Goal: Transaction & Acquisition: Purchase product/service

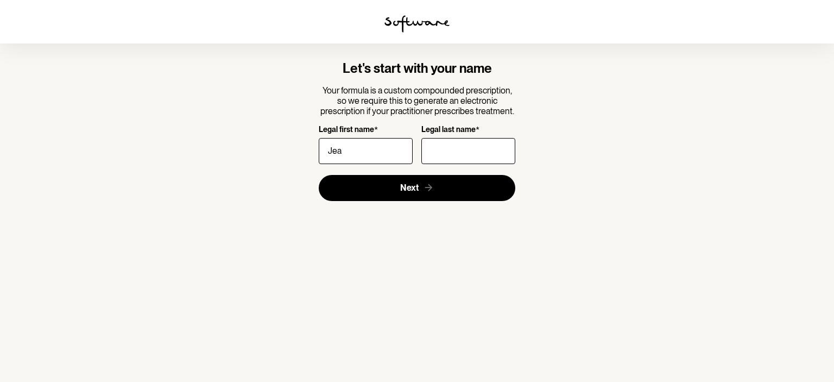
type input "Jeanica"
click at [450, 154] on input "Legal last name *" at bounding box center [468, 151] width 94 height 26
type input "Cilliers"
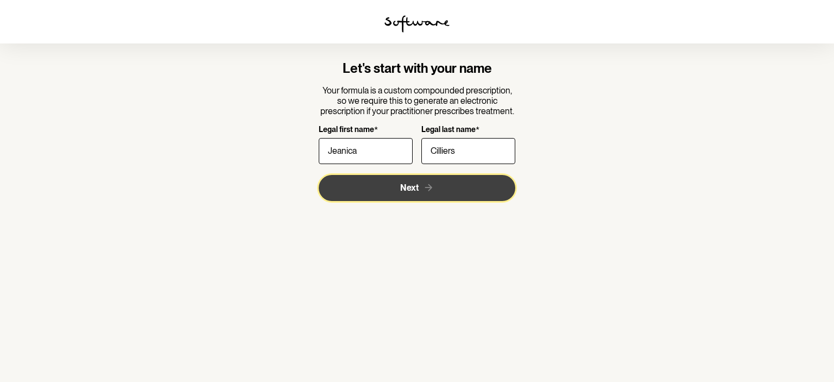
click at [434, 193] on button "Next" at bounding box center [417, 188] width 197 height 26
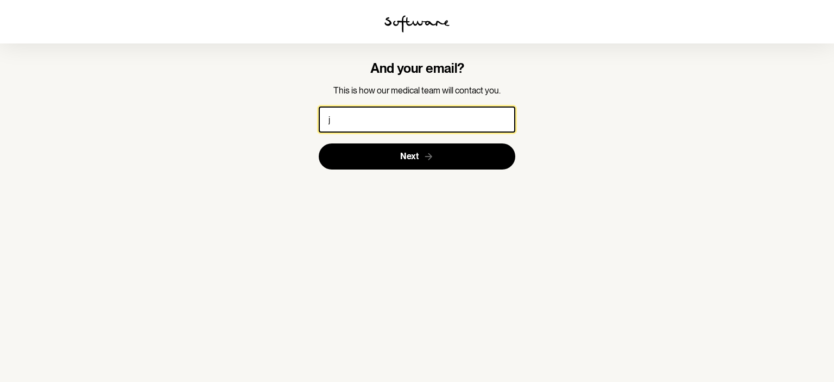
type input "[EMAIL_ADDRESS][PERSON_NAME][DOMAIN_NAME]"
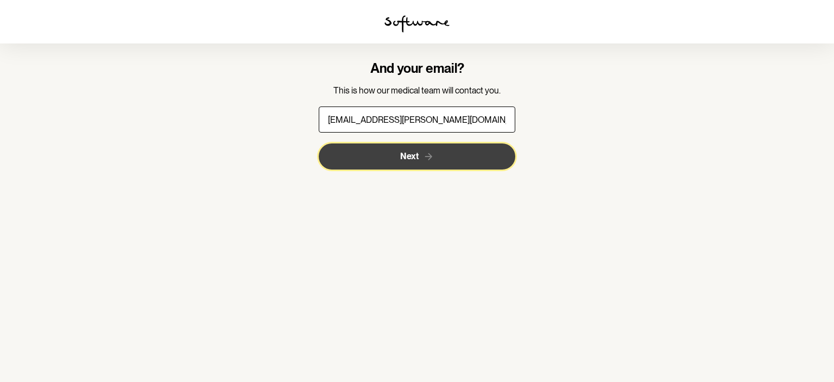
click at [443, 153] on button "Next" at bounding box center [417, 156] width 197 height 26
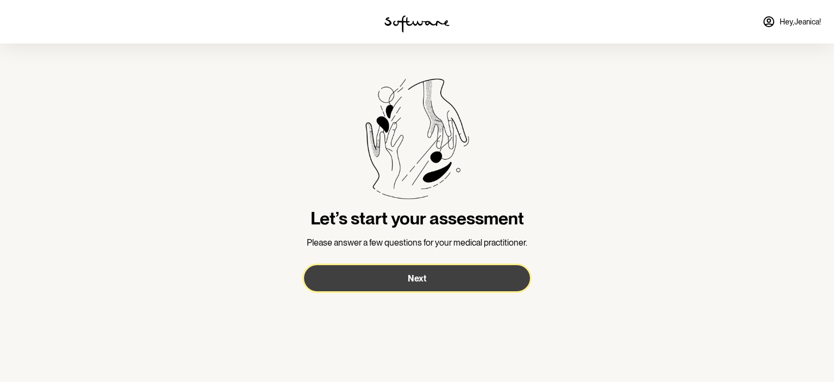
click at [409, 272] on button "Next" at bounding box center [417, 278] width 226 height 26
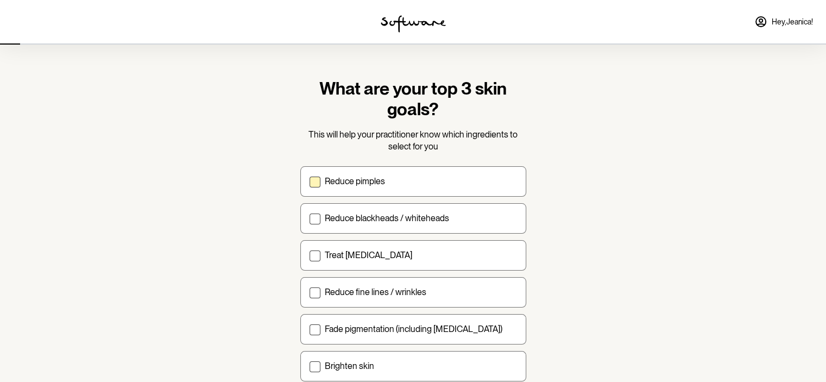
click at [333, 174] on label "Reduce pimples" at bounding box center [413, 181] width 226 height 30
click at [310, 181] on input "Reduce pimples" at bounding box center [309, 181] width 1 height 1
checkbox input "true"
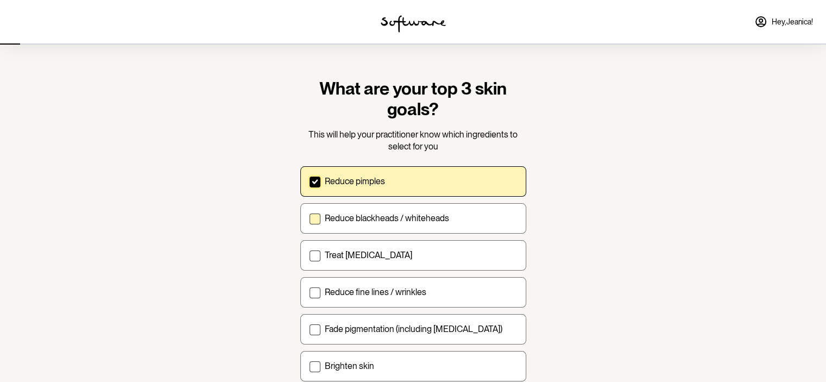
click at [336, 221] on p "Reduce blackheads / whiteheads" at bounding box center [387, 218] width 124 height 10
click at [310, 218] on input "Reduce blackheads / whiteheads" at bounding box center [309, 218] width 1 height 1
checkbox input "true"
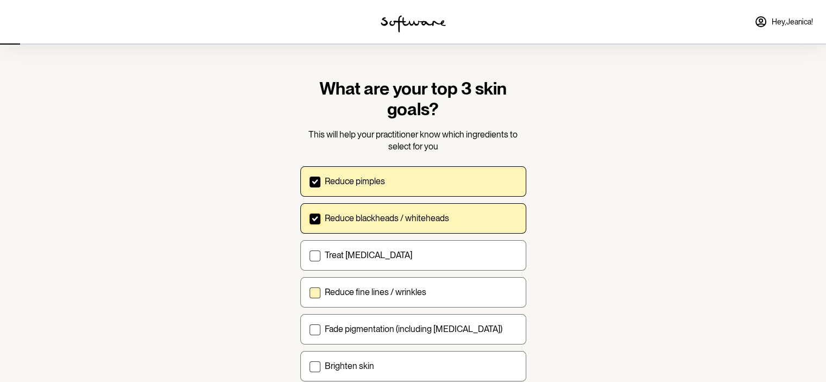
click at [467, 293] on div "Reduce fine lines / wrinkles" at bounding box center [421, 292] width 192 height 10
click at [310, 292] on input "Reduce fine lines / wrinkles" at bounding box center [309, 292] width 1 height 1
checkbox input "true"
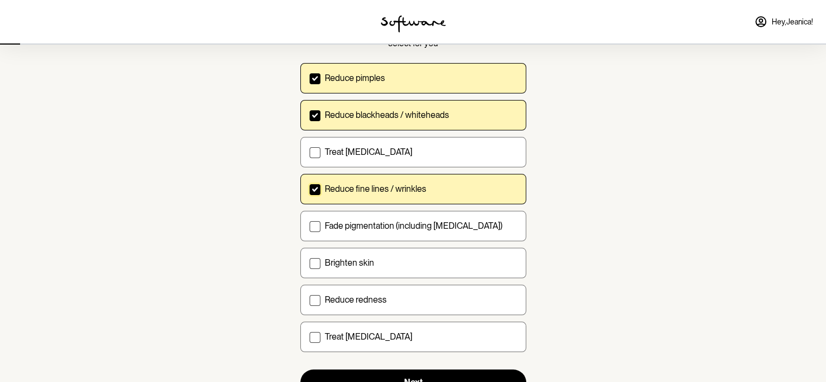
scroll to position [105, 0]
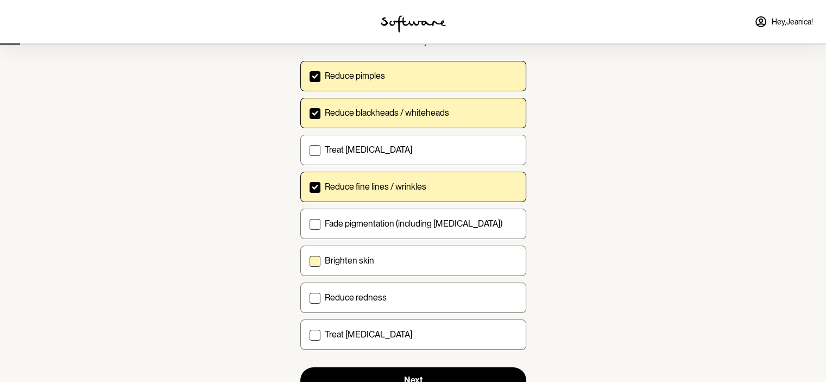
click at [460, 267] on label "Brighten skin" at bounding box center [413, 260] width 226 height 30
click at [310, 261] on input "Brighten skin" at bounding box center [309, 260] width 1 height 1
checkbox input "true"
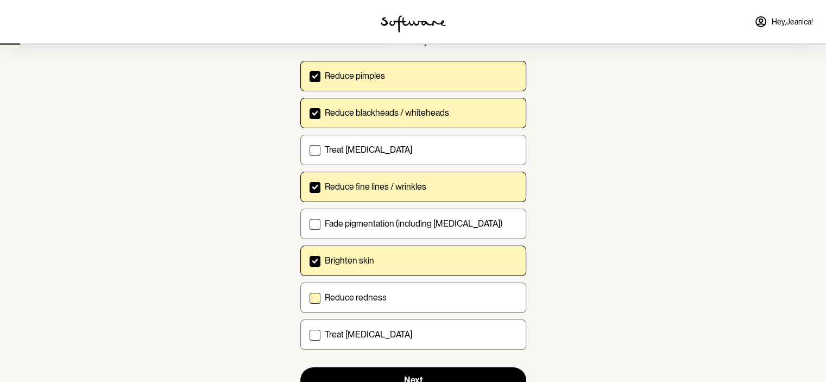
click at [442, 302] on label "Reduce redness" at bounding box center [413, 297] width 226 height 30
click at [310, 298] on input "Reduce redness" at bounding box center [309, 297] width 1 height 1
checkbox input "true"
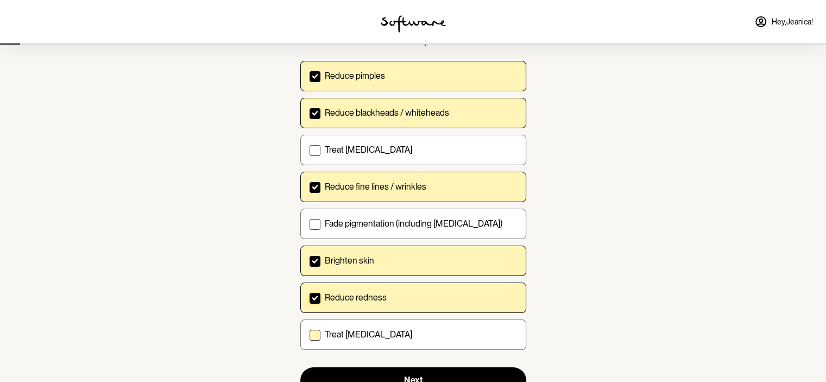
click at [434, 344] on label "Treat [MEDICAL_DATA]" at bounding box center [413, 334] width 226 height 30
click at [310, 335] on input "Treat [MEDICAL_DATA]" at bounding box center [309, 334] width 1 height 1
checkbox input "true"
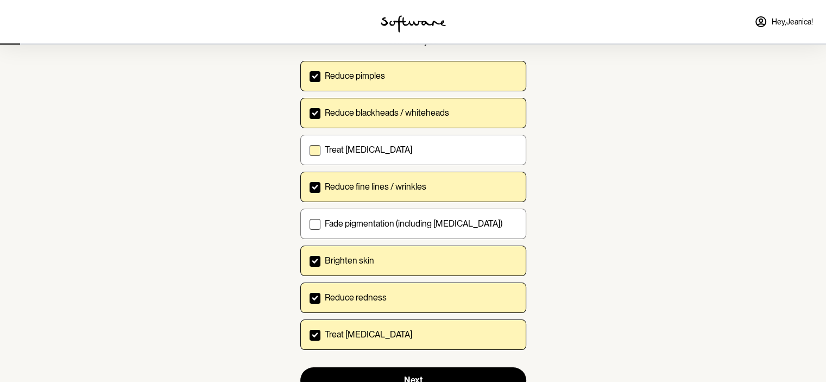
click at [459, 159] on label "Treat [MEDICAL_DATA]" at bounding box center [413, 150] width 226 height 30
click at [310, 150] on input "Treat [MEDICAL_DATA]" at bounding box center [309, 149] width 1 height 1
checkbox input "true"
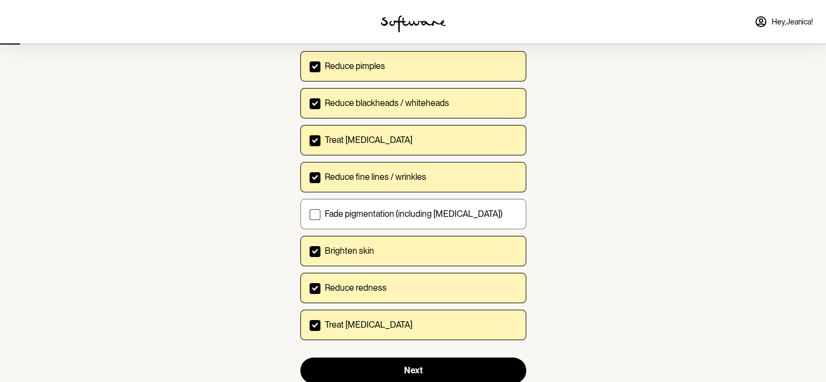
scroll to position [149, 0]
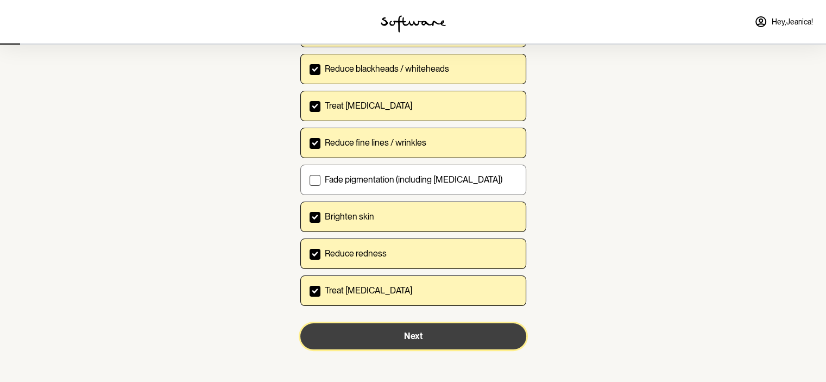
click at [451, 336] on button "Next" at bounding box center [413, 336] width 226 height 26
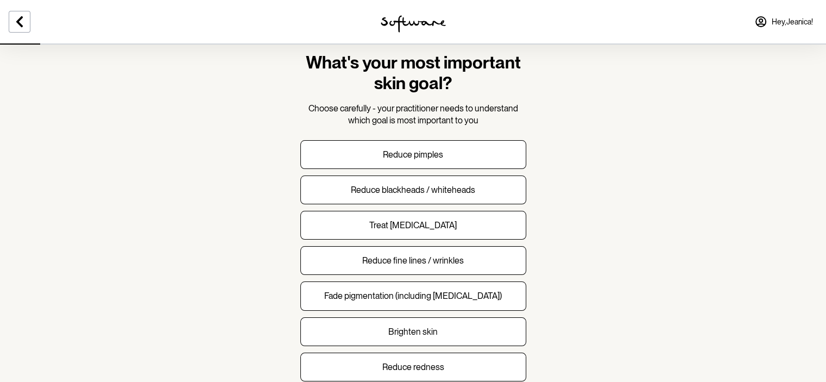
scroll to position [26, 0]
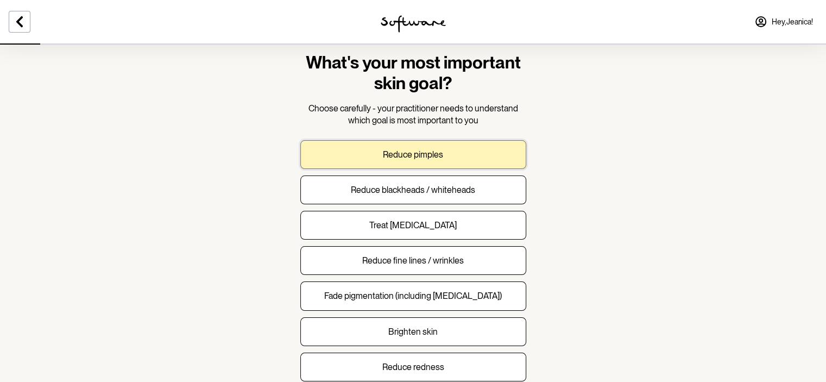
click at [463, 161] on button "Reduce pimples" at bounding box center [413, 154] width 226 height 29
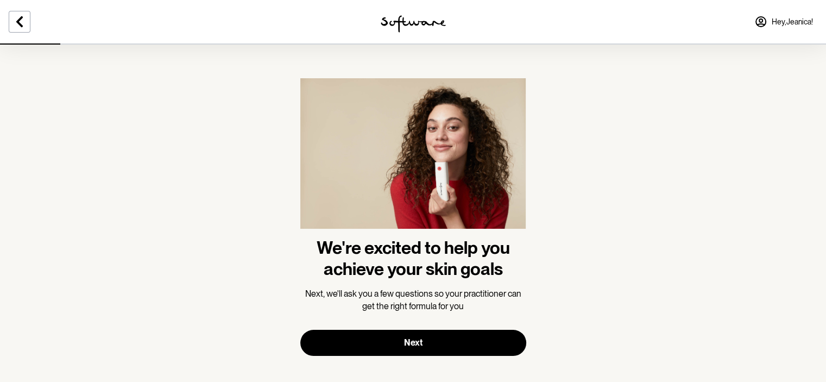
scroll to position [9, 0]
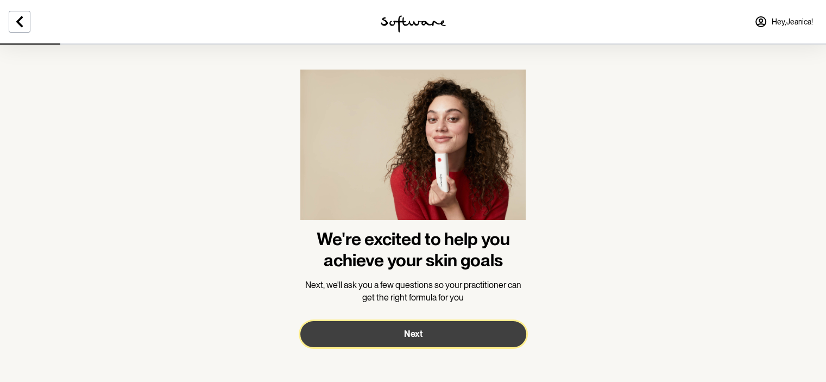
click at [491, 328] on button "Next" at bounding box center [413, 334] width 226 height 26
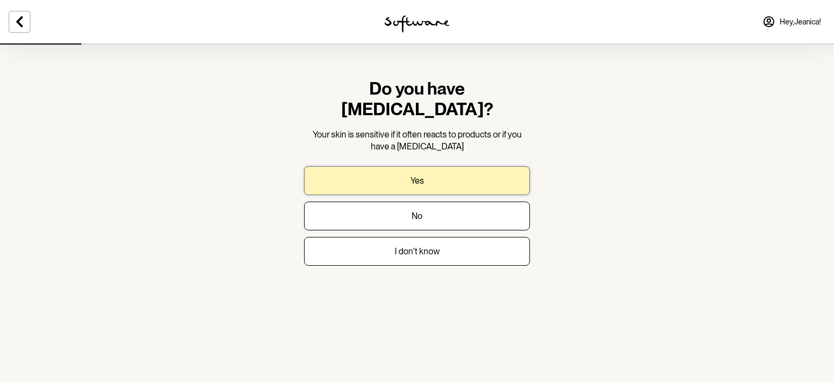
click at [484, 166] on button "Yes" at bounding box center [417, 180] width 226 height 29
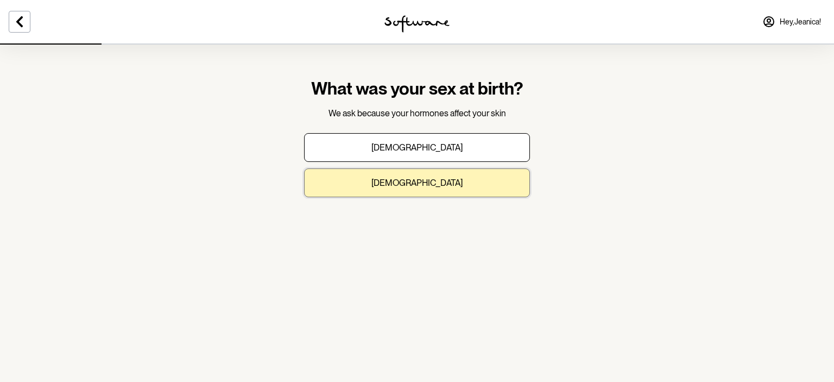
click at [440, 183] on button "Female" at bounding box center [417, 182] width 226 height 29
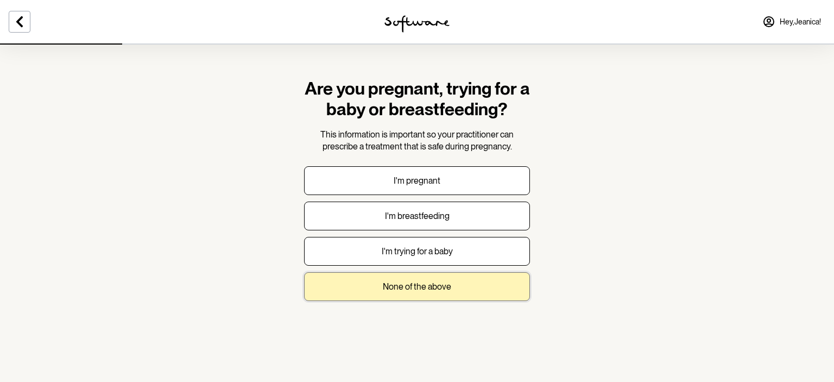
click at [418, 285] on p "None of the above" at bounding box center [417, 286] width 68 height 10
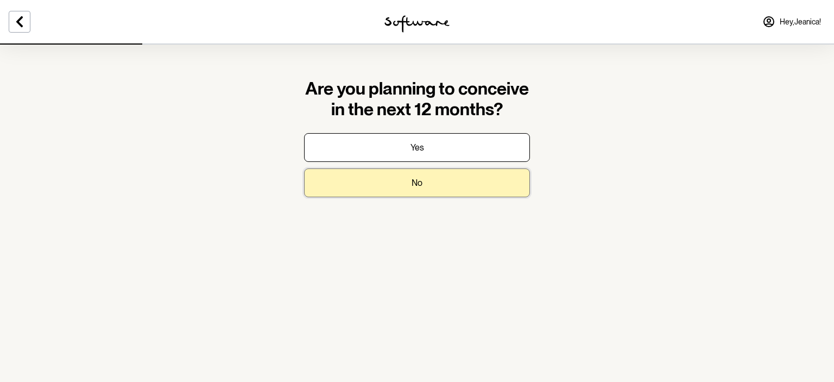
click at [441, 185] on button "No" at bounding box center [417, 182] width 226 height 29
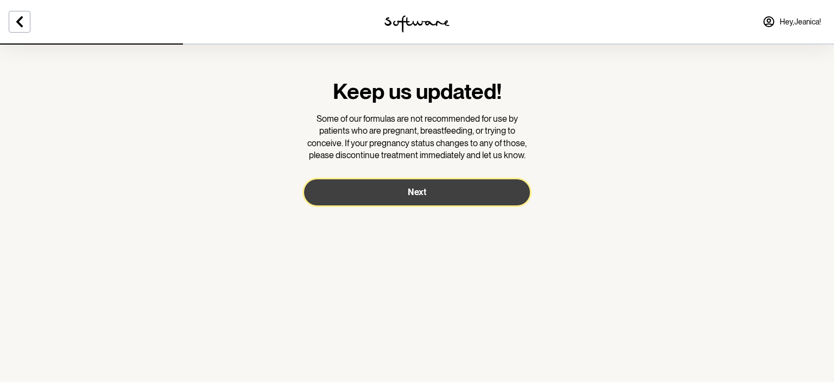
click at [439, 191] on button "Next" at bounding box center [417, 192] width 226 height 26
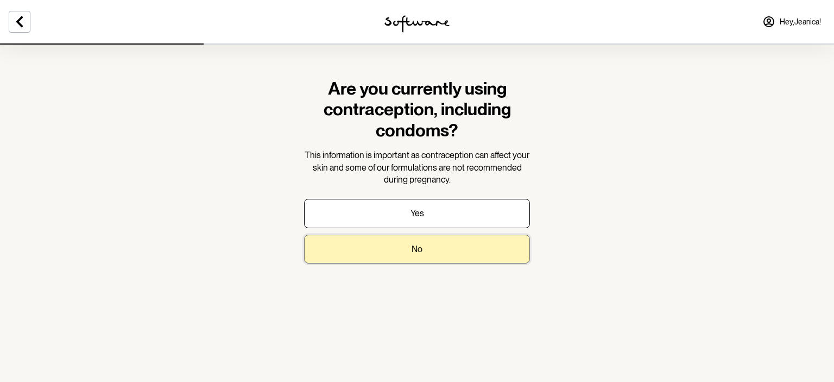
click at [460, 240] on button "No" at bounding box center [417, 249] width 226 height 29
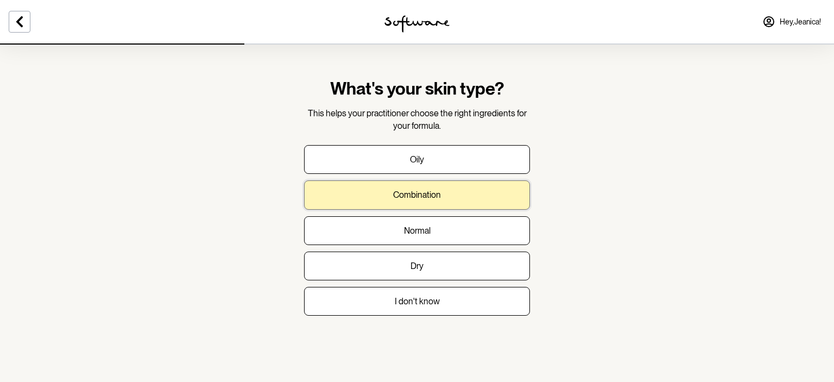
click at [434, 195] on p "Combination" at bounding box center [417, 195] width 48 height 10
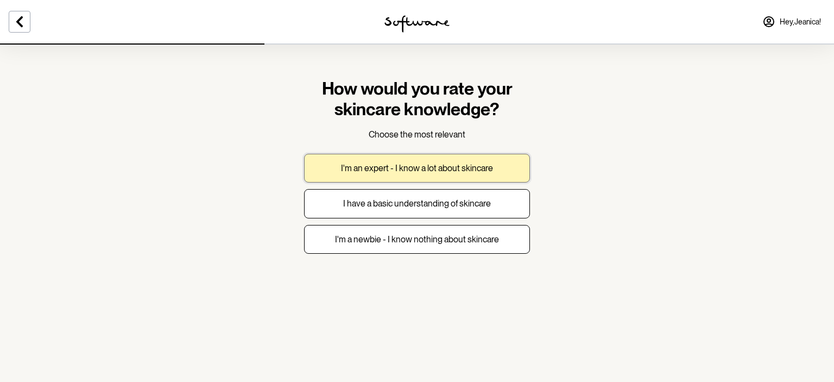
click at [428, 172] on p "I'm an expert - I know a lot about skincare" at bounding box center [417, 168] width 152 height 10
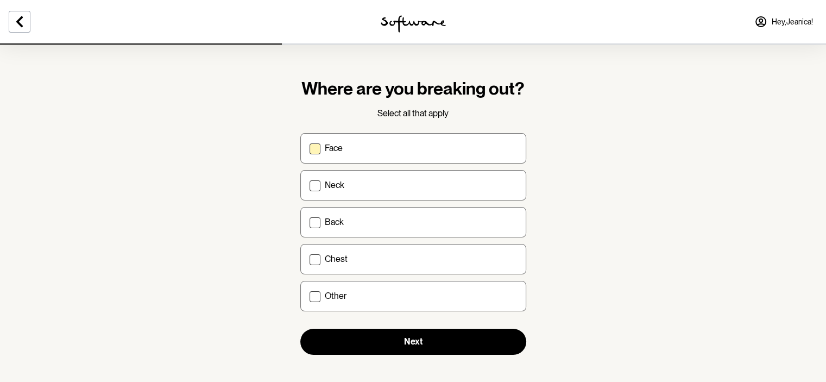
click at [388, 146] on div "Face" at bounding box center [421, 148] width 192 height 10
click at [310, 148] on input "Face" at bounding box center [309, 148] width 1 height 1
checkbox input "true"
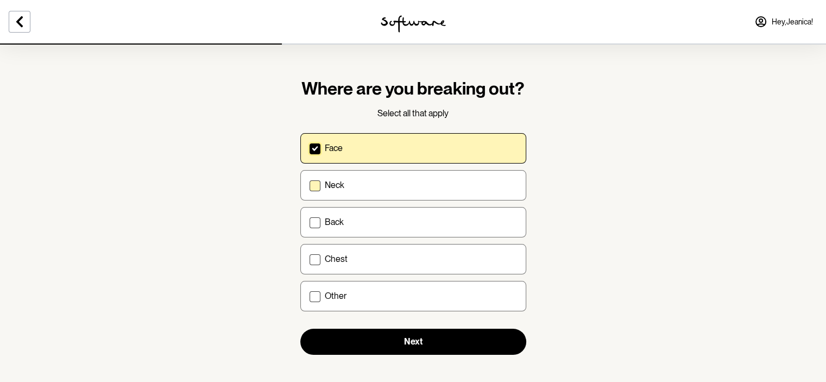
click at [379, 186] on div "Neck" at bounding box center [421, 185] width 192 height 10
click at [310, 185] on input "Neck" at bounding box center [309, 185] width 1 height 1
checkbox input "true"
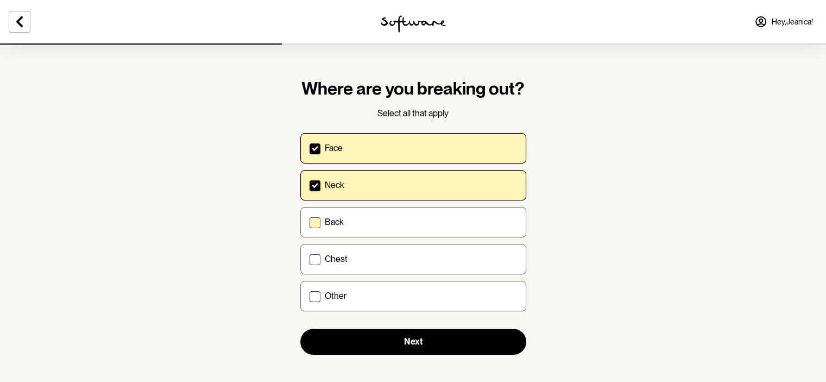
click at [356, 225] on div "Back" at bounding box center [421, 222] width 192 height 10
click at [310, 222] on input "Back" at bounding box center [309, 222] width 1 height 1
checkbox input "true"
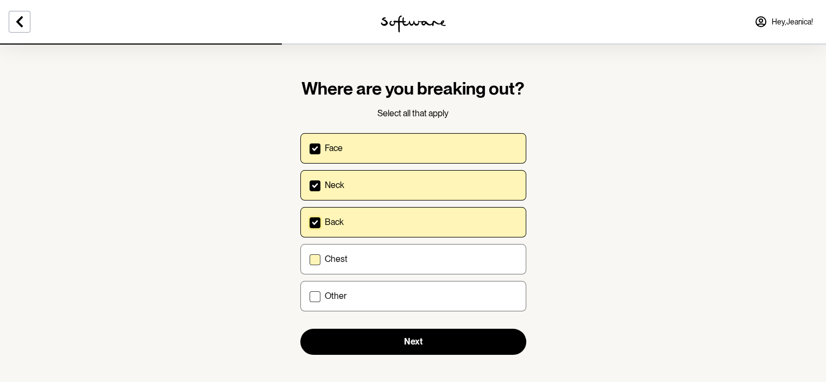
click at [370, 254] on div "Chest" at bounding box center [421, 259] width 192 height 10
click at [310, 258] on input "Chest" at bounding box center [309, 258] width 1 height 1
checkbox input "true"
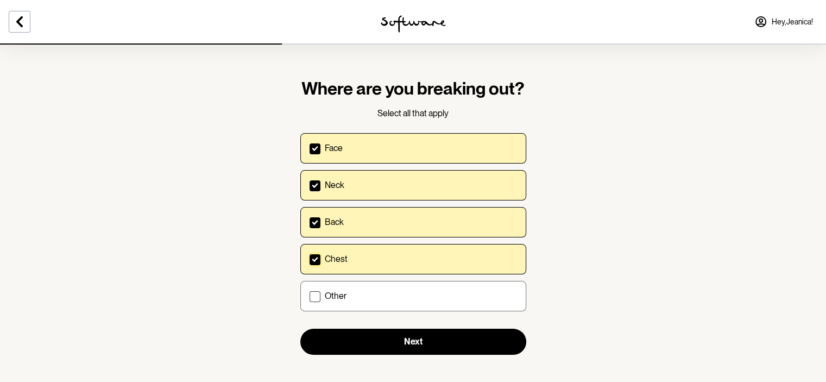
scroll to position [7, 0]
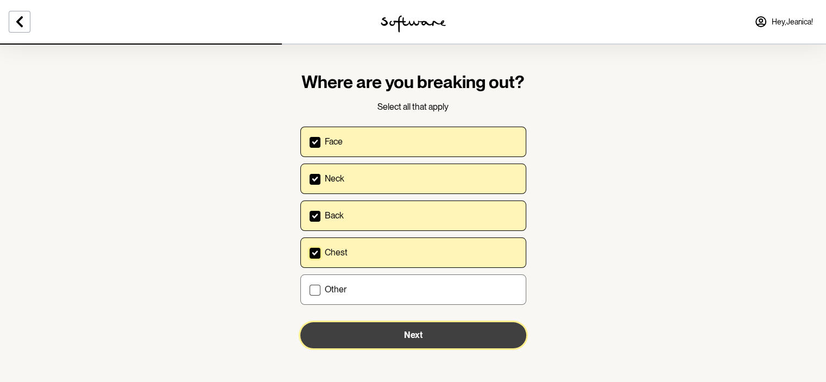
click at [395, 336] on button "Next" at bounding box center [413, 335] width 226 height 26
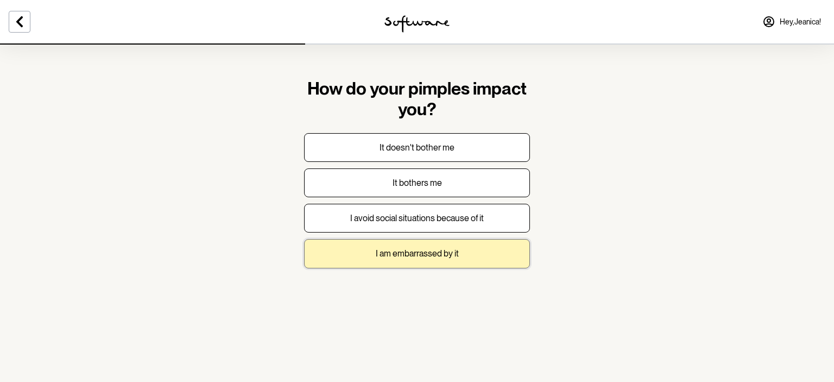
click at [404, 245] on button "I am embarrassed by it" at bounding box center [417, 253] width 226 height 29
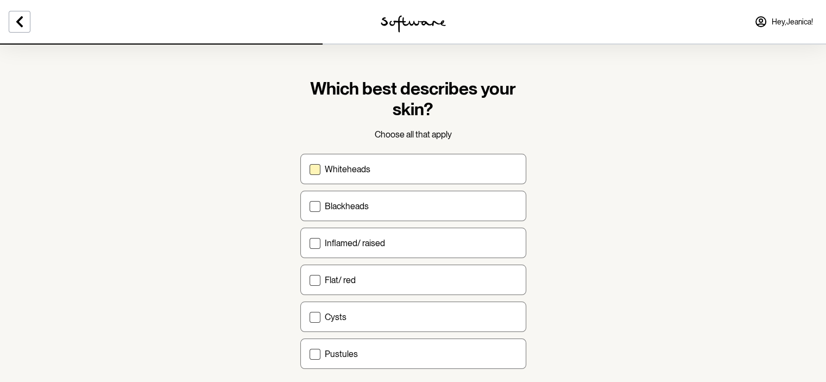
click at [404, 159] on label "Whiteheads" at bounding box center [413, 169] width 226 height 30
click at [310, 169] on input "Whiteheads" at bounding box center [309, 169] width 1 height 1
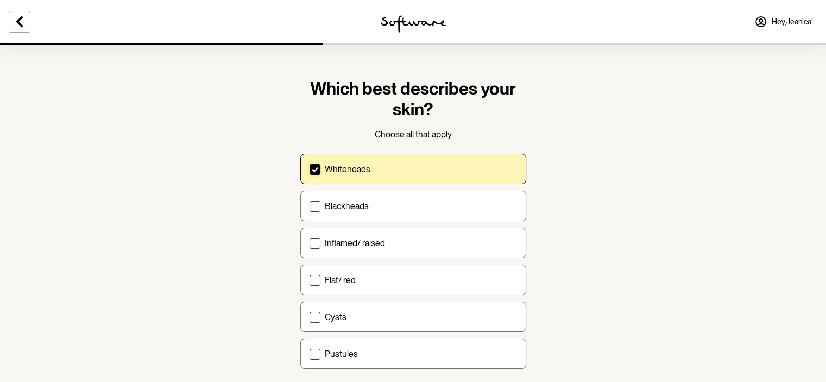
click at [406, 166] on div "Whiteheads" at bounding box center [421, 169] width 192 height 10
click at [310, 169] on input "Whiteheads" at bounding box center [309, 169] width 1 height 1
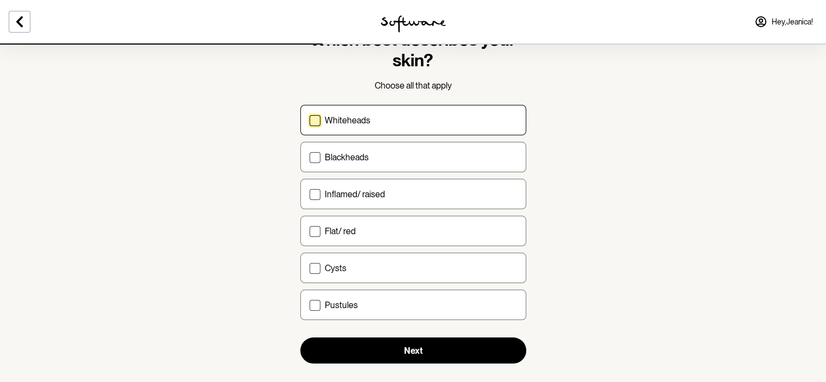
scroll to position [50, 0]
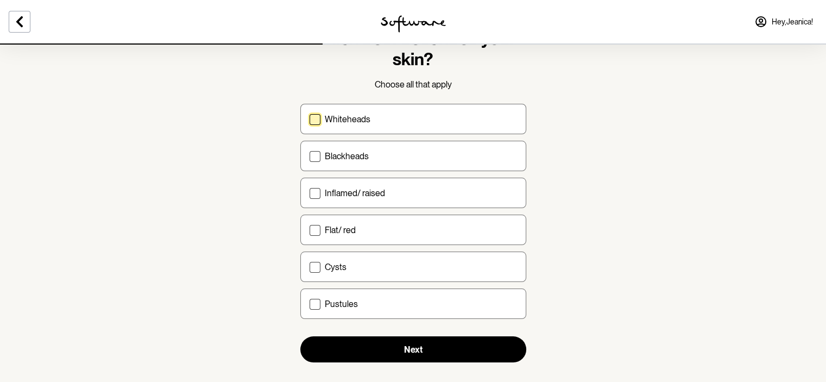
click at [346, 124] on label "Whiteheads" at bounding box center [413, 119] width 226 height 30
click at [310, 119] on input "Whiteheads" at bounding box center [309, 119] width 1 height 1
checkbox input "true"
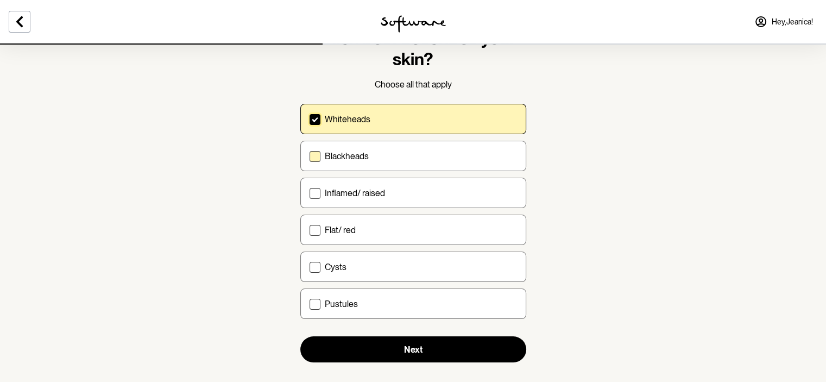
click at [354, 152] on p "Blackheads" at bounding box center [347, 156] width 44 height 10
click at [310, 156] on input "Blackheads" at bounding box center [309, 156] width 1 height 1
checkbox input "true"
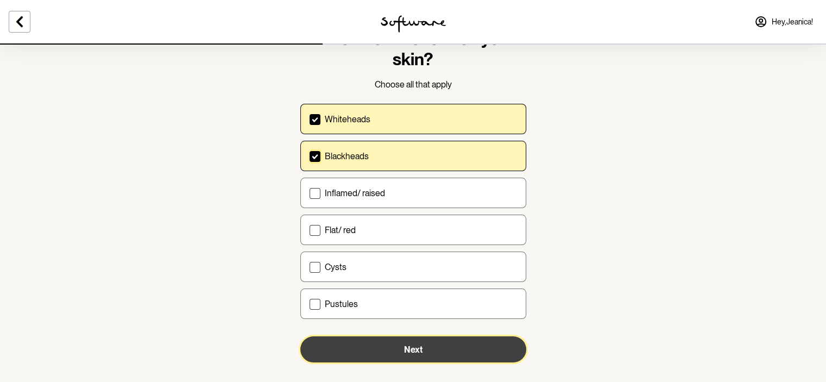
click at [410, 336] on button "Next" at bounding box center [413, 349] width 226 height 26
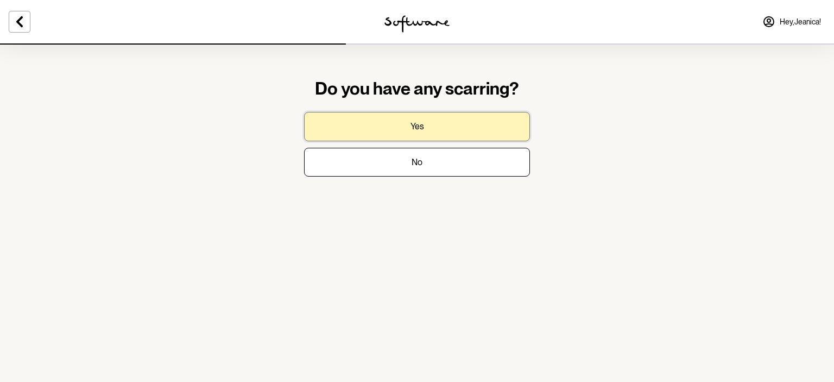
click at [412, 130] on p "Yes" at bounding box center [418, 126] width 14 height 10
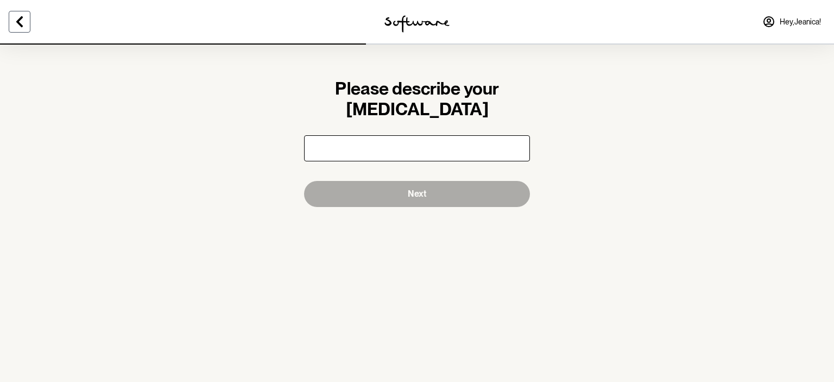
click at [26, 15] on button at bounding box center [20, 22] width 22 height 22
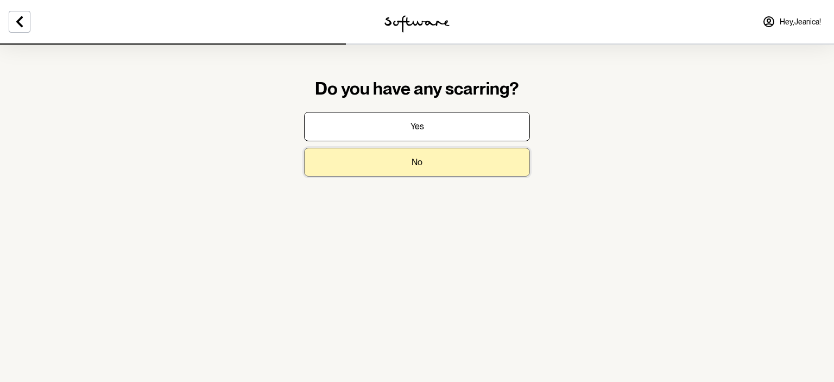
click at [422, 162] on button "No" at bounding box center [417, 162] width 226 height 29
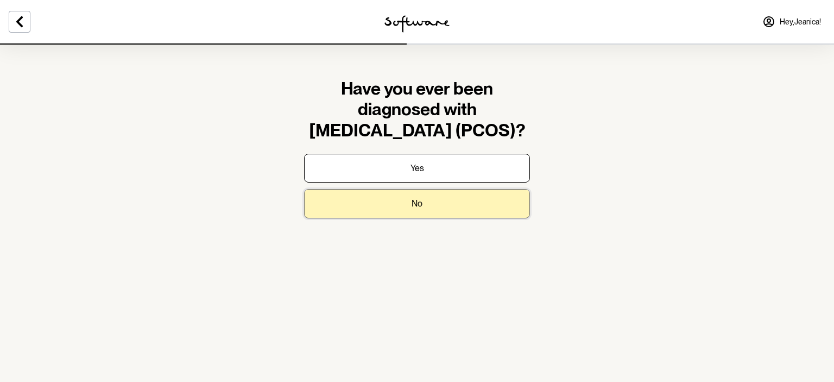
click at [450, 199] on button "No" at bounding box center [417, 203] width 226 height 29
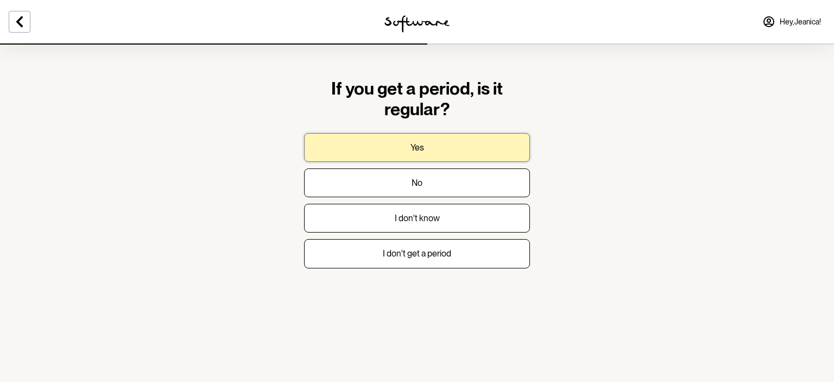
click at [446, 140] on button "Yes" at bounding box center [417, 147] width 226 height 29
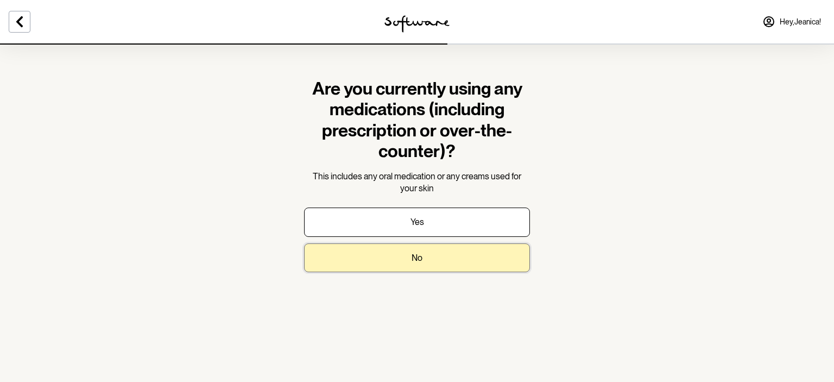
click at [485, 247] on button "No" at bounding box center [417, 257] width 226 height 29
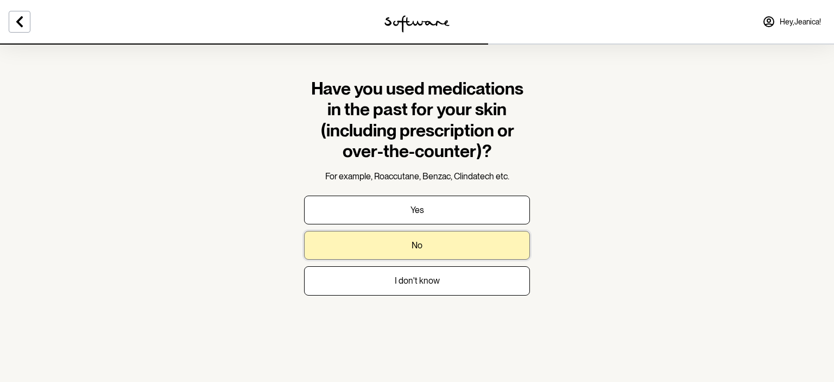
click at [462, 244] on button "No" at bounding box center [417, 245] width 226 height 29
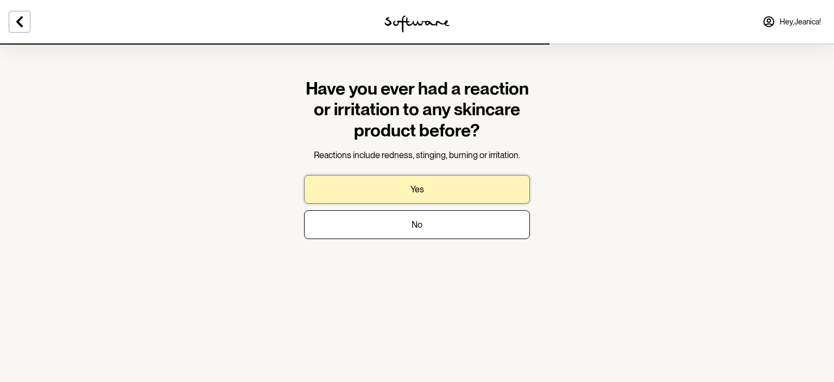
click at [493, 191] on button "Yes" at bounding box center [417, 189] width 226 height 29
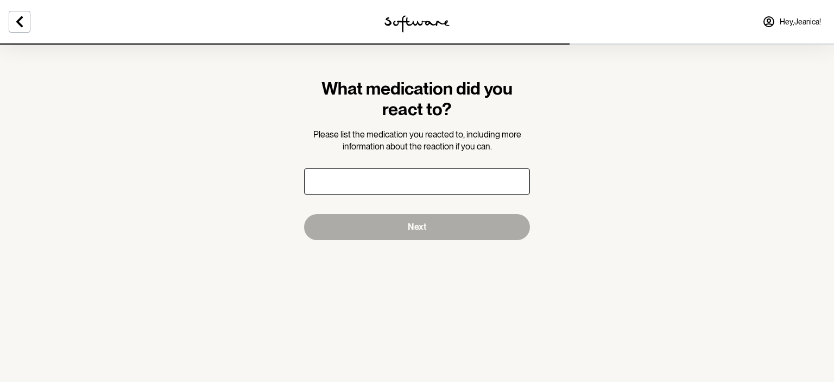
drag, startPoint x: 196, startPoint y: 79, endPoint x: 7, endPoint y: 22, distance: 197.5
click at [7, 22] on div at bounding box center [139, 21] width 278 height 43
click at [16, 23] on icon at bounding box center [19, 21] width 13 height 13
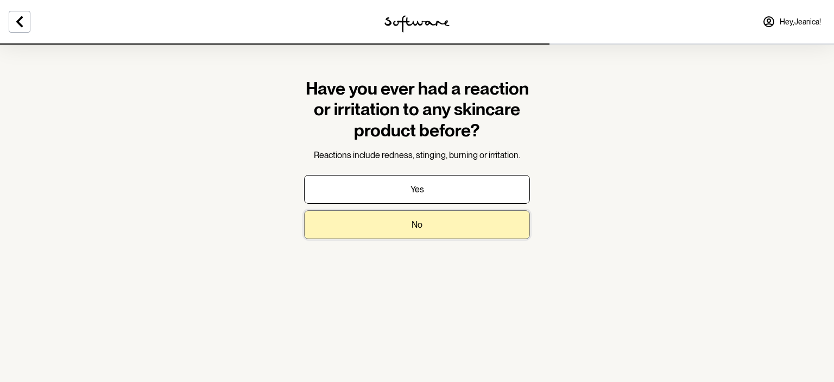
click at [424, 220] on button "No" at bounding box center [417, 224] width 226 height 29
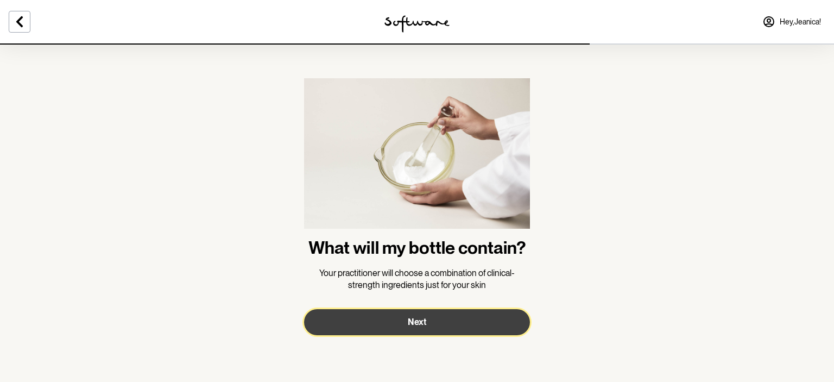
click at [433, 318] on button "Next" at bounding box center [417, 322] width 226 height 26
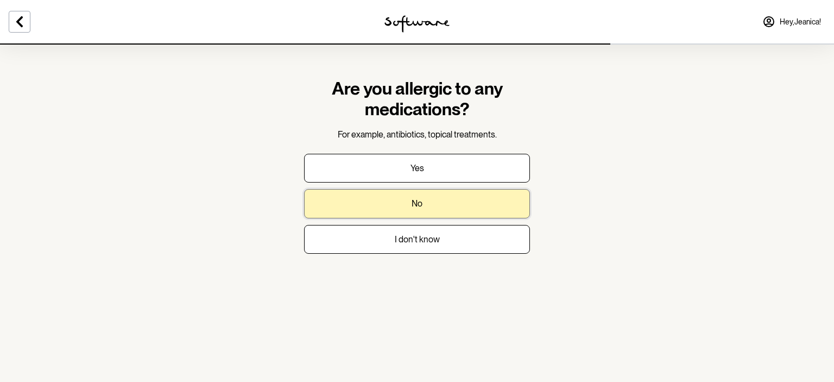
click at [462, 200] on button "No" at bounding box center [417, 203] width 226 height 29
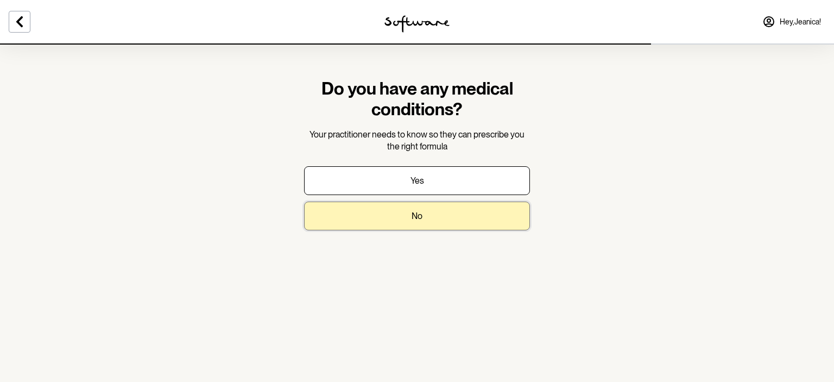
click at [458, 222] on button "No" at bounding box center [417, 215] width 226 height 29
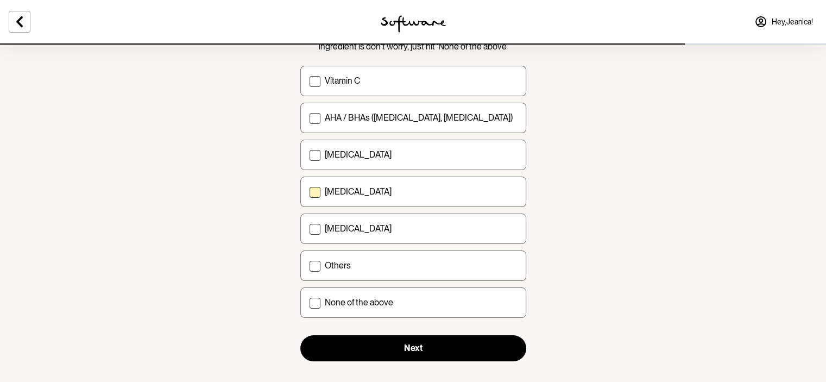
scroll to position [123, 0]
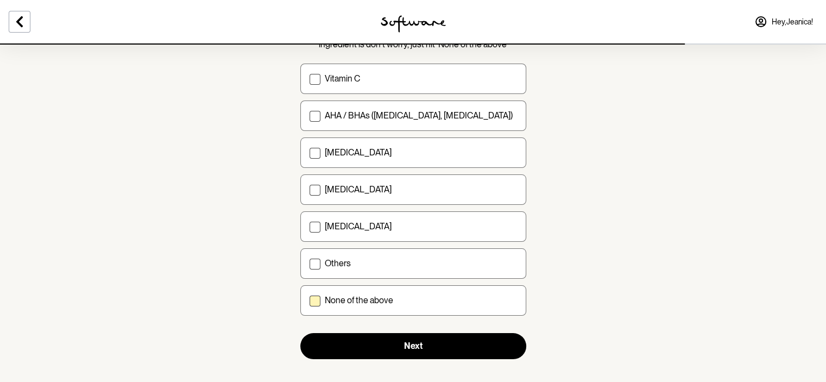
click at [371, 310] on label "None of the above" at bounding box center [413, 300] width 226 height 30
click at [310, 301] on input "None of the above" at bounding box center [309, 300] width 1 height 1
checkbox input "true"
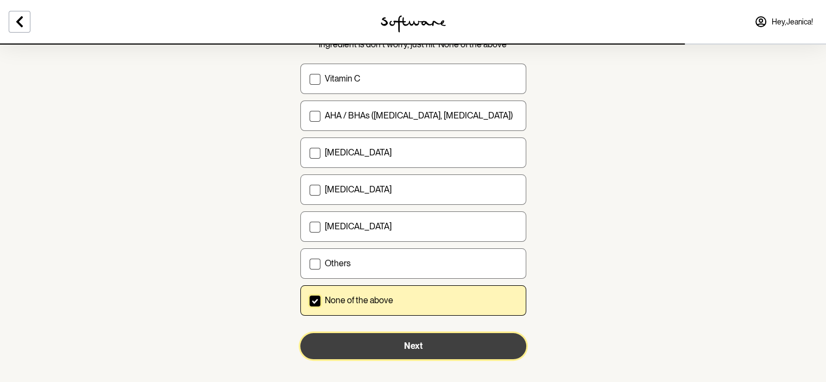
click at [376, 349] on button "Next" at bounding box center [413, 346] width 226 height 26
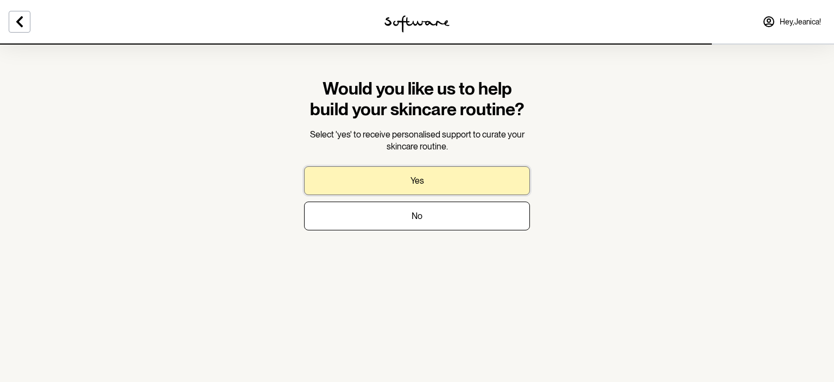
click at [428, 179] on button "Yes" at bounding box center [417, 180] width 226 height 29
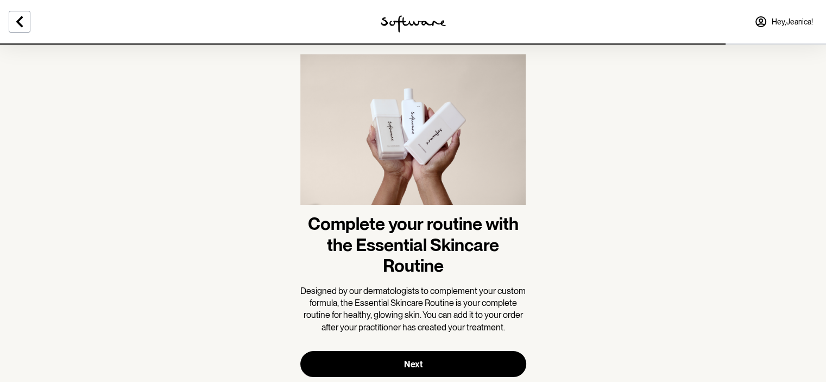
scroll to position [32, 0]
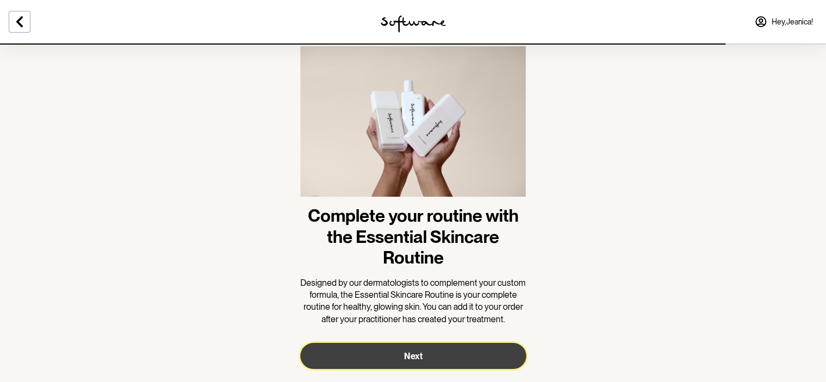
click at [437, 356] on button "Next" at bounding box center [413, 356] width 226 height 26
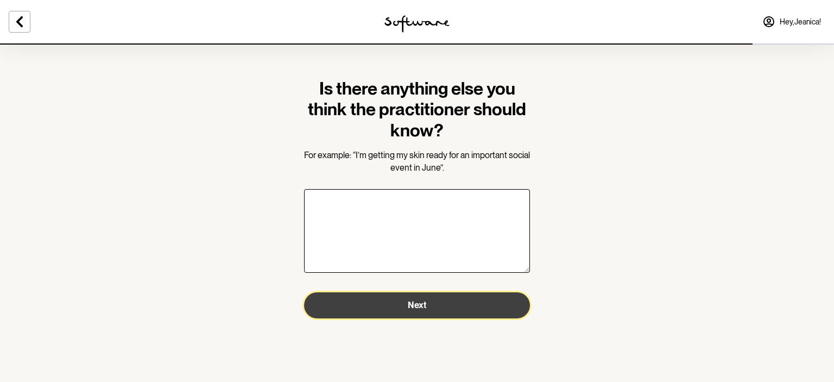
click at [450, 307] on button "Next" at bounding box center [417, 305] width 226 height 26
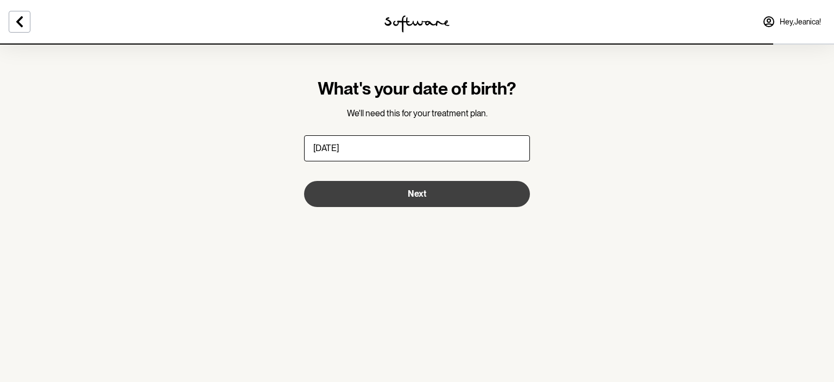
type input "12/08/2011"
click at [430, 194] on button "Next" at bounding box center [417, 194] width 226 height 26
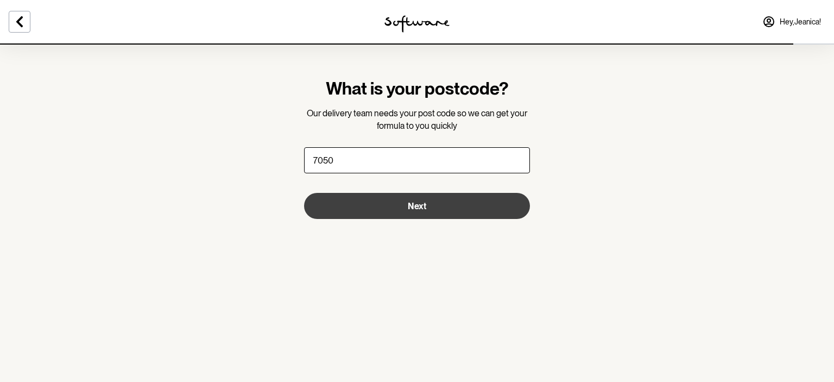
type input "7050"
click at [456, 206] on button "Next" at bounding box center [417, 206] width 226 height 26
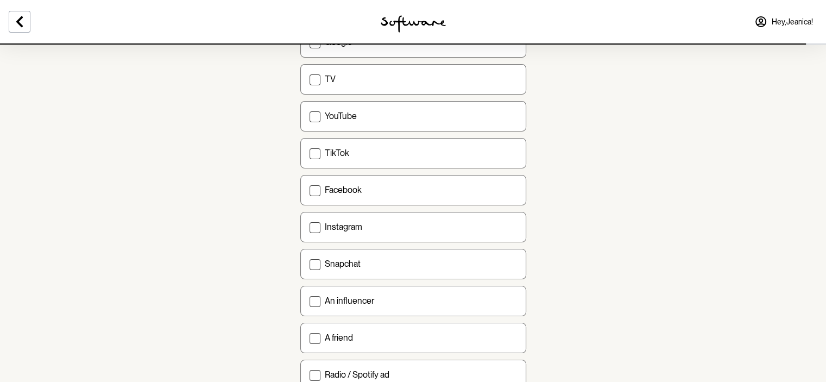
scroll to position [130, 0]
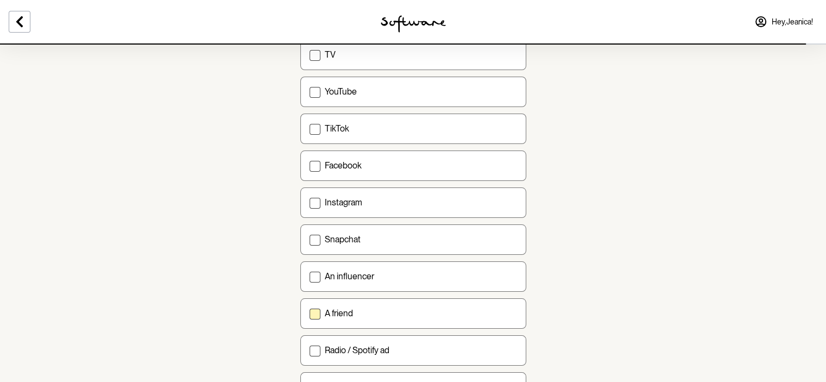
click at [422, 317] on label "A friend" at bounding box center [413, 313] width 226 height 30
click at [310, 313] on input "A friend" at bounding box center [309, 313] width 1 height 1
checkbox input "true"
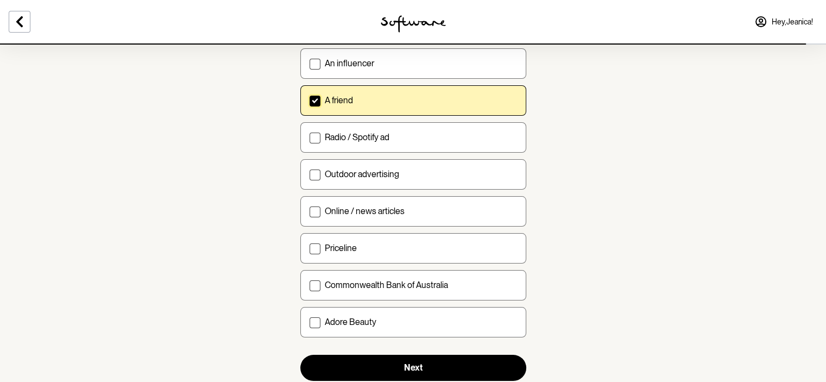
scroll to position [358, 0]
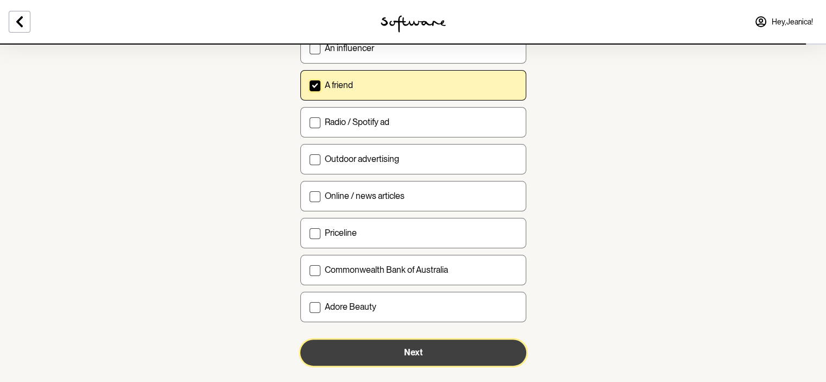
click at [422, 358] on button "Next" at bounding box center [413, 352] width 226 height 26
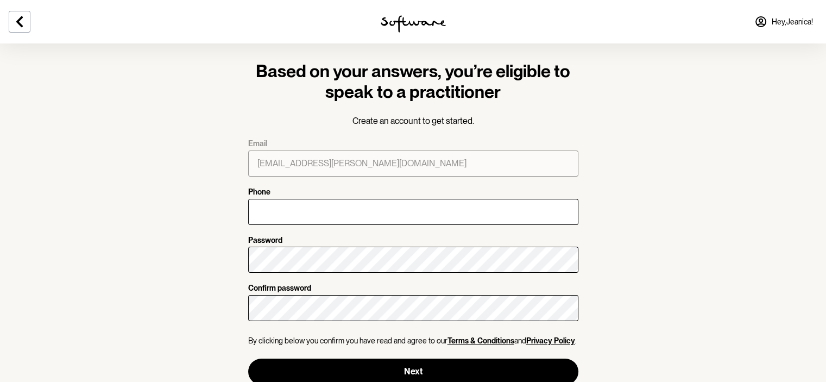
scroll to position [20, 0]
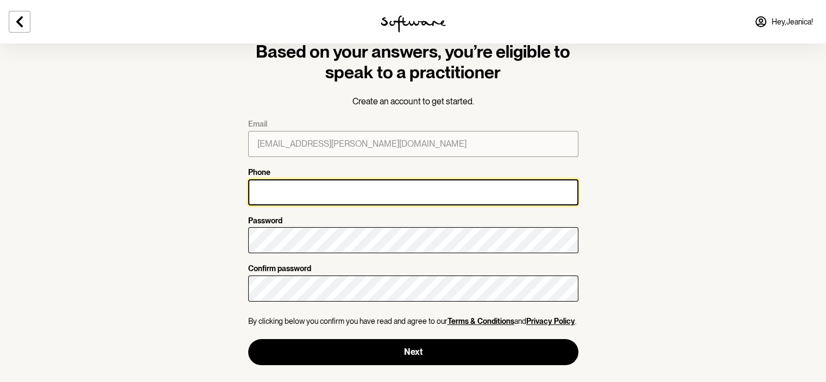
click at [397, 192] on input "Phone" at bounding box center [413, 192] width 330 height 26
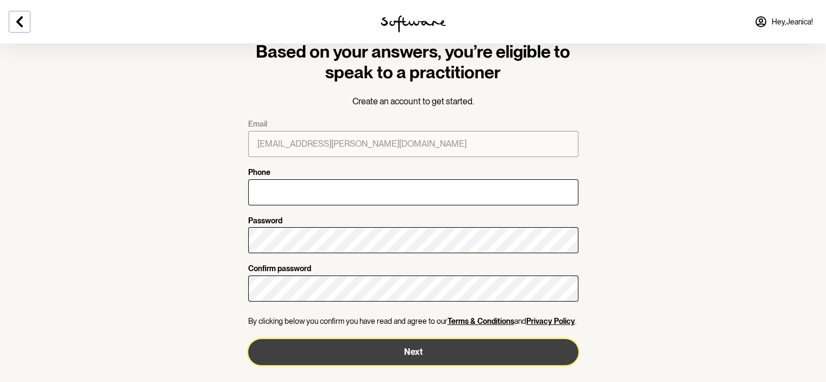
click at [389, 354] on button "Next" at bounding box center [413, 352] width 330 height 26
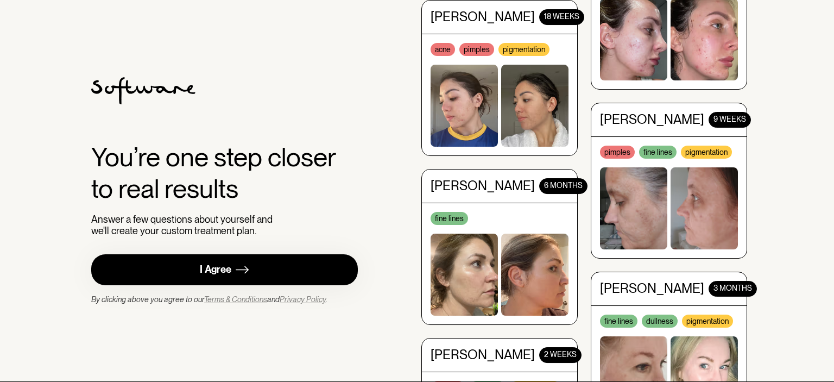
click at [304, 270] on link "I Agree" at bounding box center [224, 269] width 267 height 31
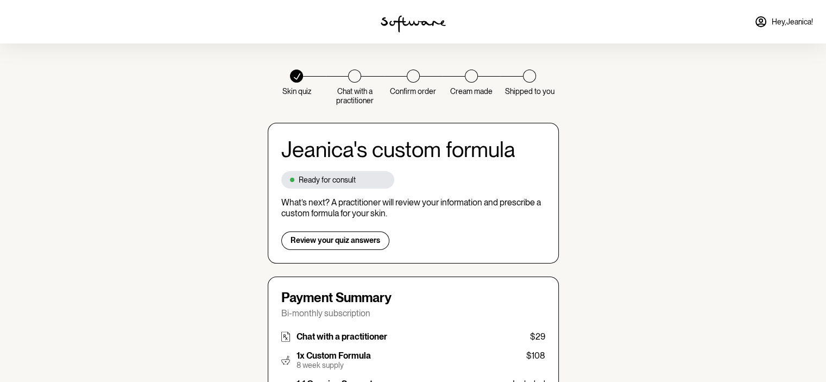
click at [361, 249] on div "[PERSON_NAME] 's custom formula Ready for consult What’s next? A practitioner w…" at bounding box center [413, 193] width 291 height 141
click at [359, 231] on button "Review your quiz answers" at bounding box center [335, 240] width 108 height 18
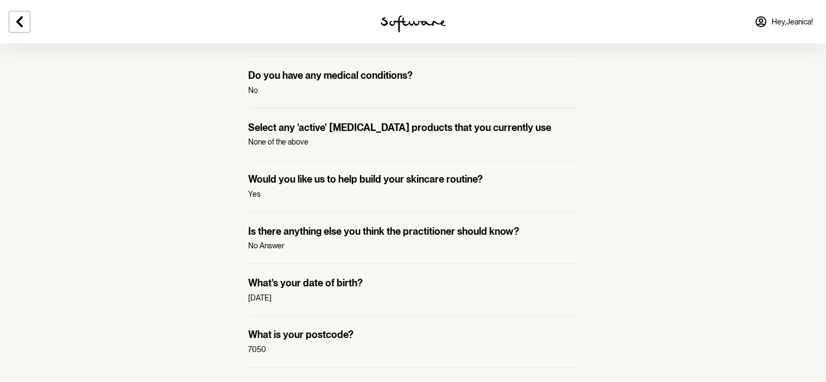
scroll to position [1071, 0]
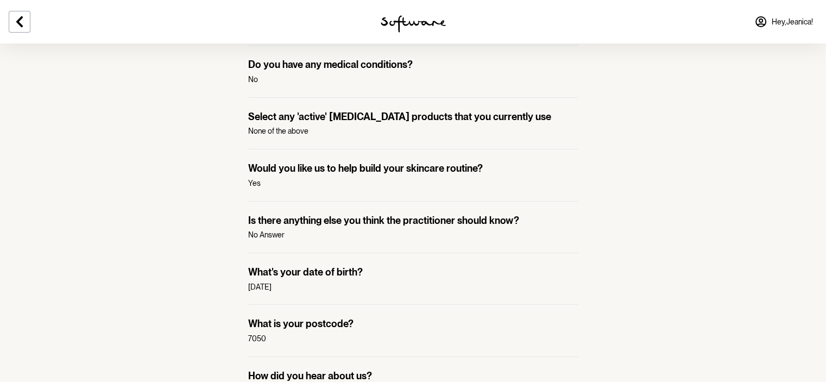
click at [330, 282] on p "[DATE]" at bounding box center [413, 286] width 330 height 9
click at [332, 270] on p "What's your date of birth?" at bounding box center [413, 272] width 330 height 12
click at [291, 282] on p "12/08/2011" at bounding box center [413, 286] width 330 height 9
click at [291, 267] on p "What's your date of birth?" at bounding box center [413, 272] width 330 height 12
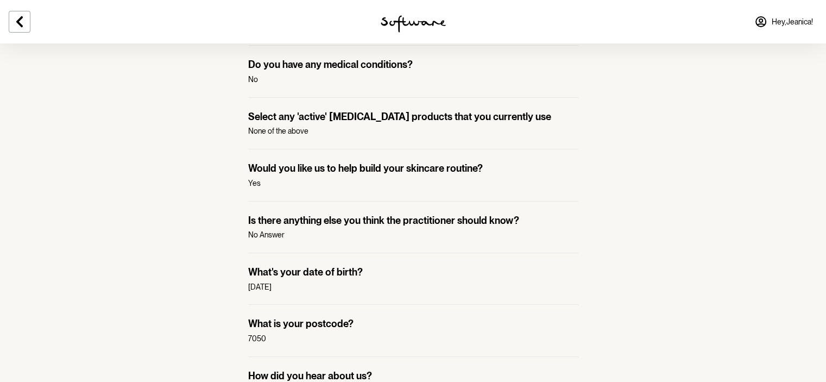
click at [291, 271] on p "What's your date of birth?" at bounding box center [413, 272] width 330 height 12
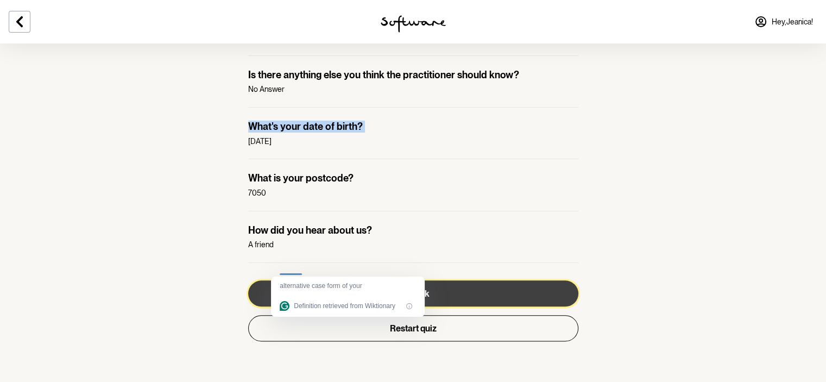
click at [471, 290] on button "Go back" at bounding box center [413, 293] width 330 height 26
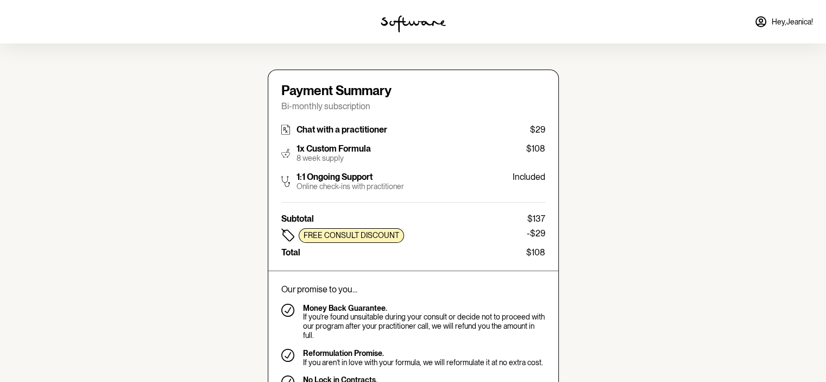
type input "jcilliers30@calvin.tas.edu.au"
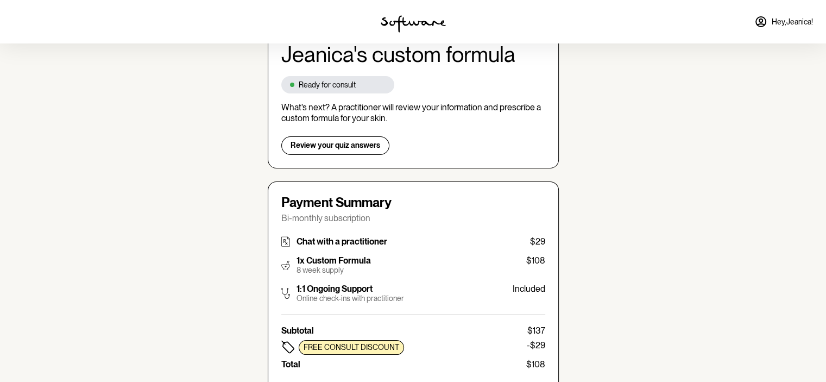
scroll to position [94, 0]
click at [342, 153] on button "Review your quiz answers" at bounding box center [335, 146] width 108 height 18
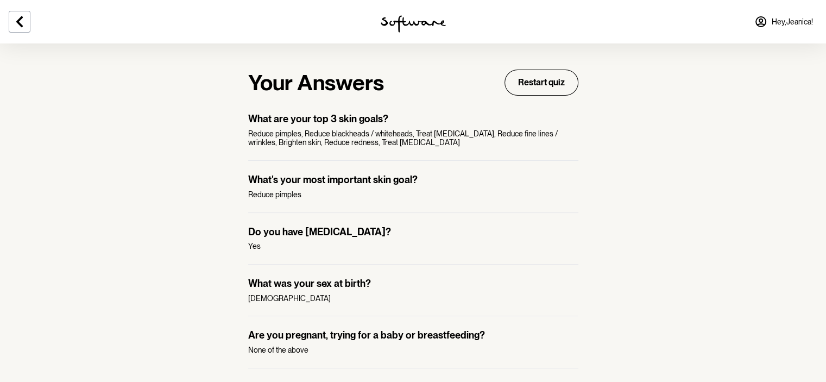
click at [528, 70] on button "Restart quiz" at bounding box center [541, 83] width 74 height 26
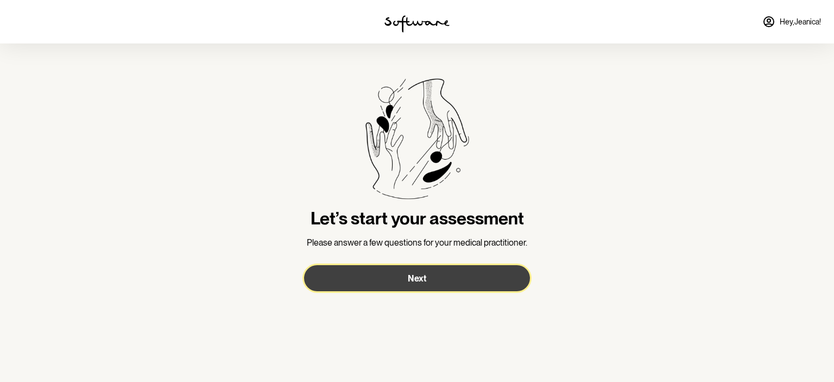
click at [434, 275] on button "Next" at bounding box center [417, 278] width 226 height 26
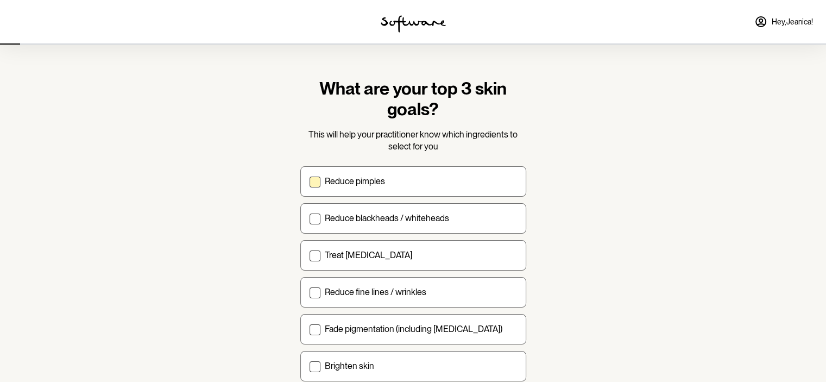
click at [373, 185] on p "Reduce pimples" at bounding box center [355, 181] width 60 height 10
click at [310, 181] on input "Reduce pimples" at bounding box center [309, 181] width 1 height 1
checkbox input "true"
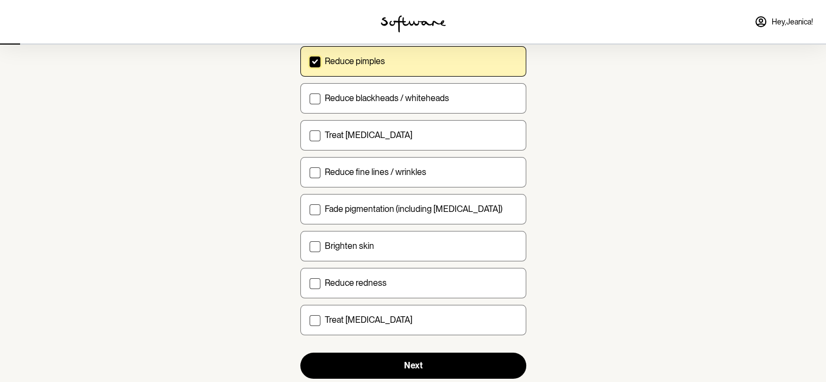
scroll to position [73, 0]
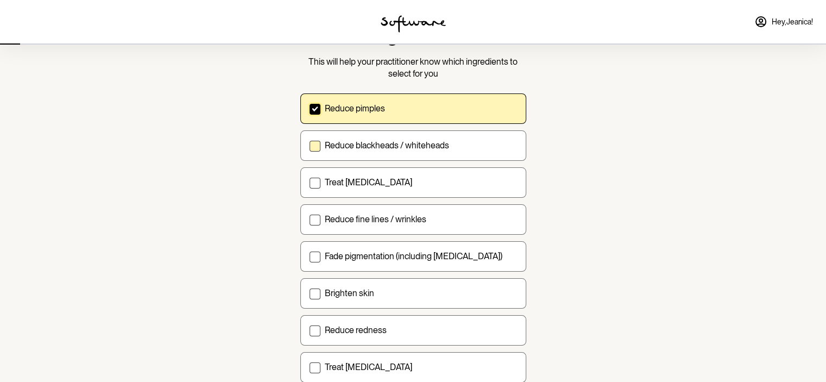
click at [384, 143] on p "Reduce blackheads / whiteheads" at bounding box center [387, 145] width 124 height 10
click at [310, 145] on input "Reduce blackheads / whiteheads" at bounding box center [309, 145] width 1 height 1
checkbox input "true"
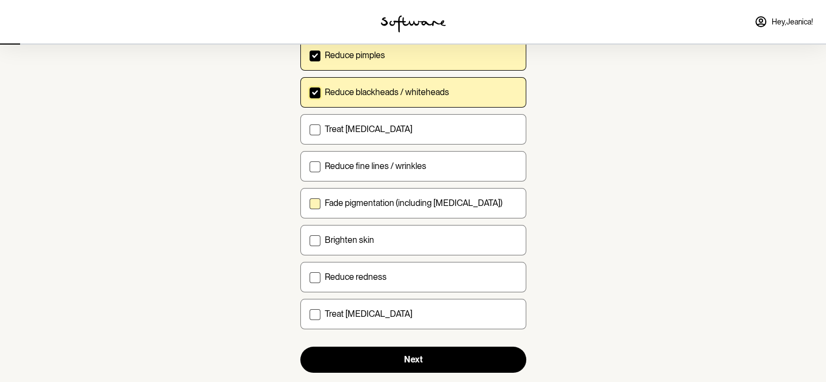
scroll to position [127, 0]
click at [396, 234] on div "Brighten skin" at bounding box center [421, 239] width 192 height 10
click at [310, 239] on input "Brighten skin" at bounding box center [309, 239] width 1 height 1
checkbox input "true"
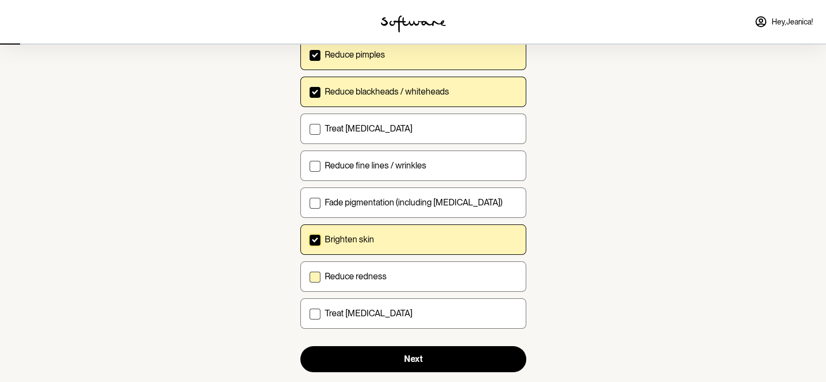
click at [389, 271] on div "Reduce redness" at bounding box center [421, 276] width 192 height 10
click at [310, 276] on input "Reduce redness" at bounding box center [309, 276] width 1 height 1
checkbox input "true"
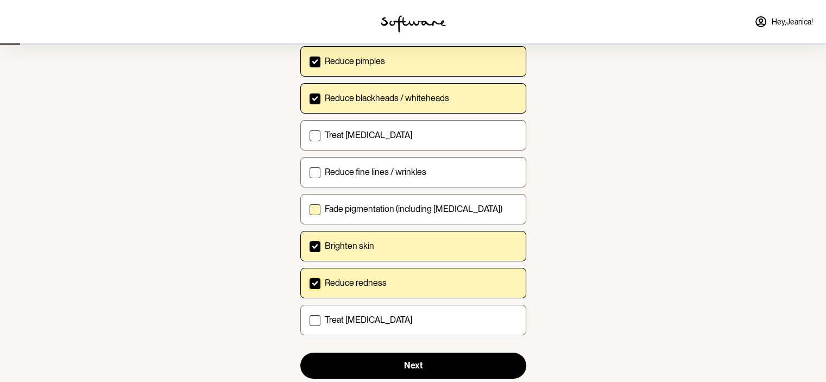
scroll to position [149, 0]
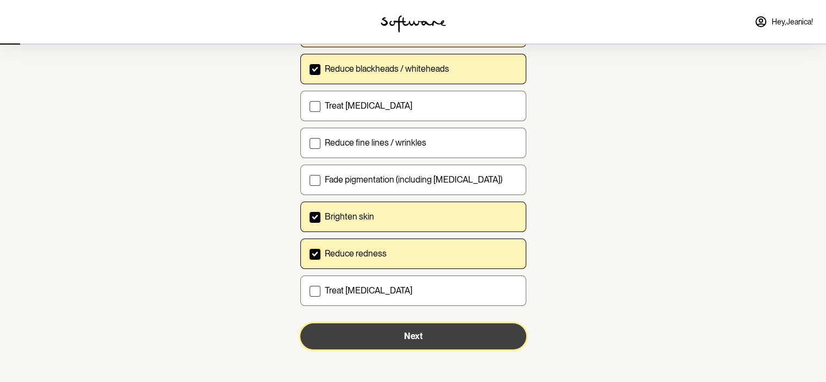
click at [382, 340] on button "Next" at bounding box center [413, 336] width 226 height 26
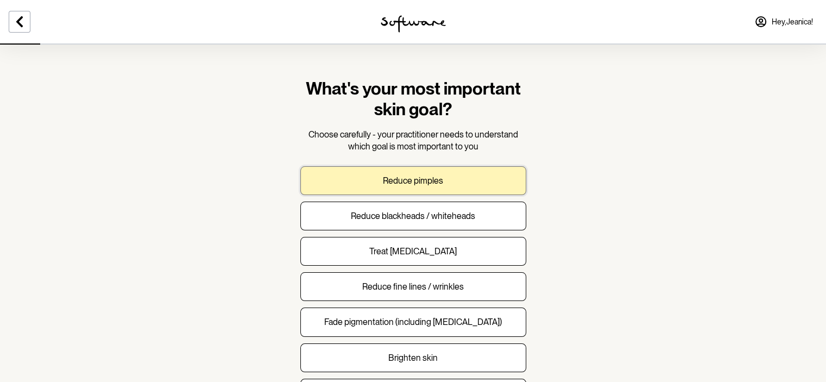
click at [429, 180] on p "Reduce pimples" at bounding box center [413, 180] width 60 height 10
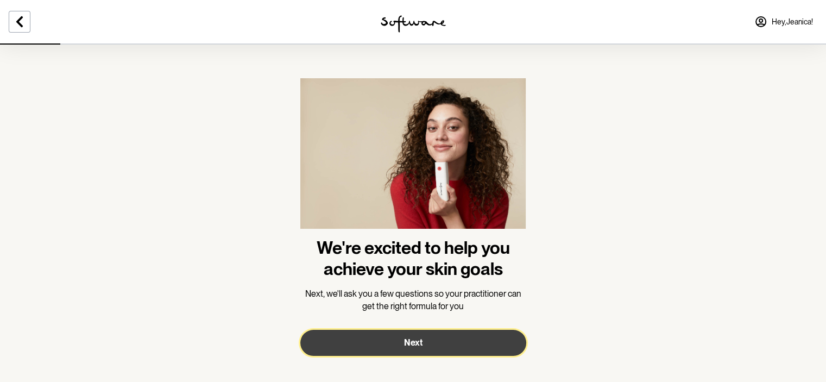
click at [432, 337] on button "Next" at bounding box center [413, 343] width 226 height 26
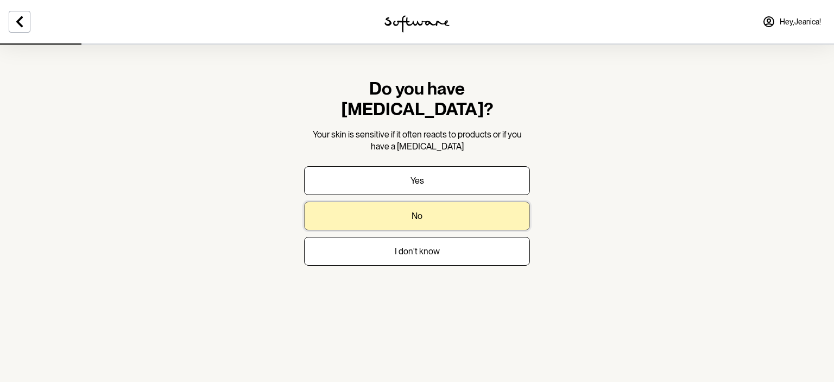
click at [400, 201] on button "No" at bounding box center [417, 215] width 226 height 29
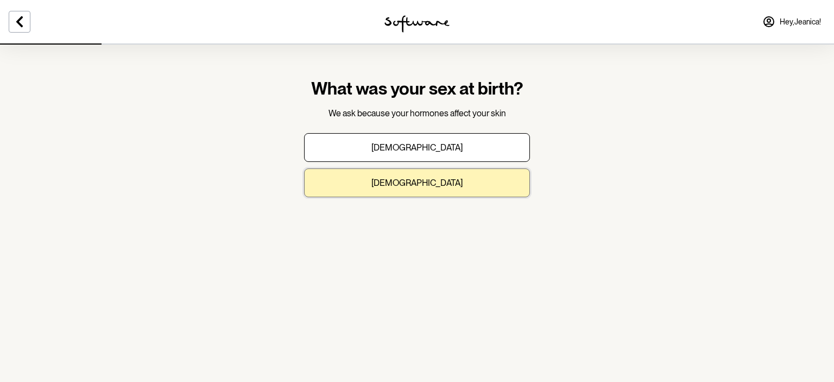
click at [399, 182] on button "Female" at bounding box center [417, 182] width 226 height 29
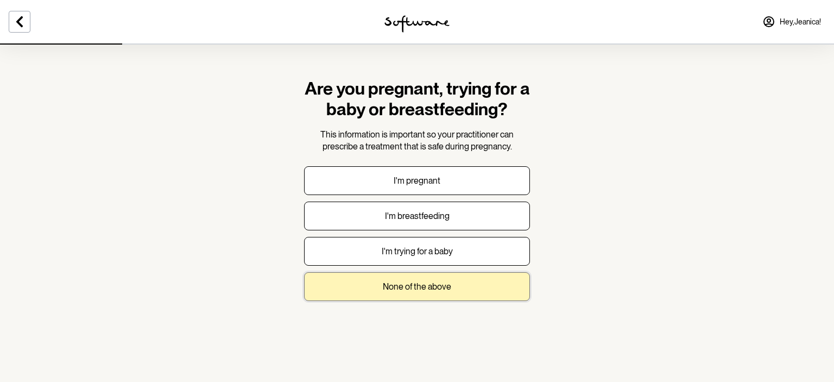
click at [407, 281] on p "None of the above" at bounding box center [417, 286] width 68 height 10
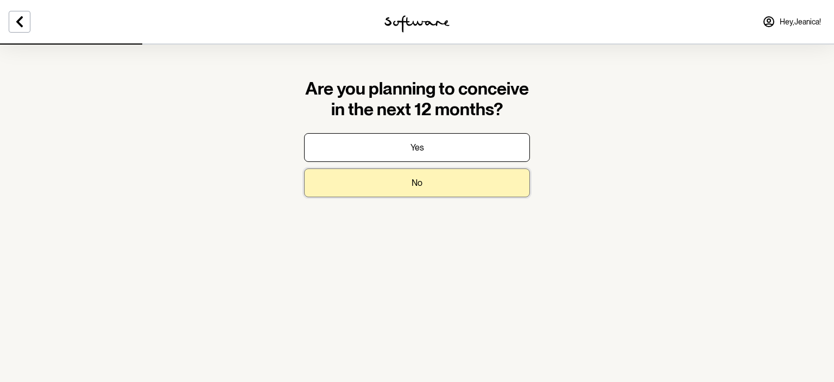
click at [378, 184] on button "No" at bounding box center [417, 182] width 226 height 29
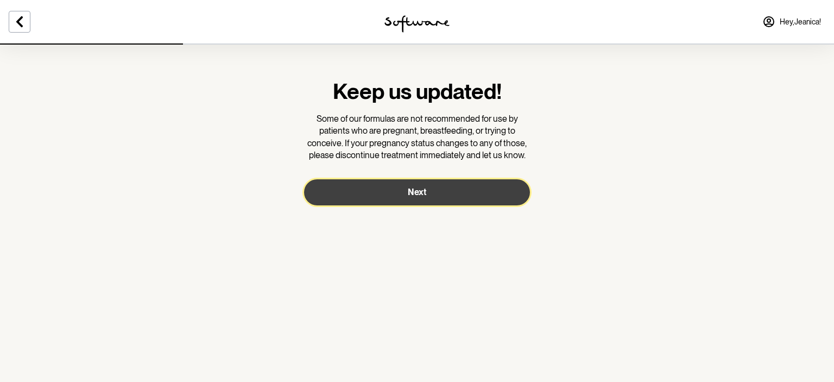
click at [380, 195] on button "Next" at bounding box center [417, 192] width 226 height 26
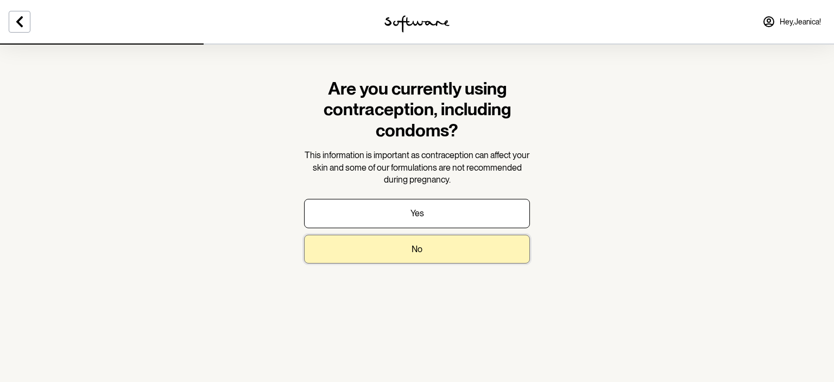
click at [386, 238] on button "No" at bounding box center [417, 249] width 226 height 29
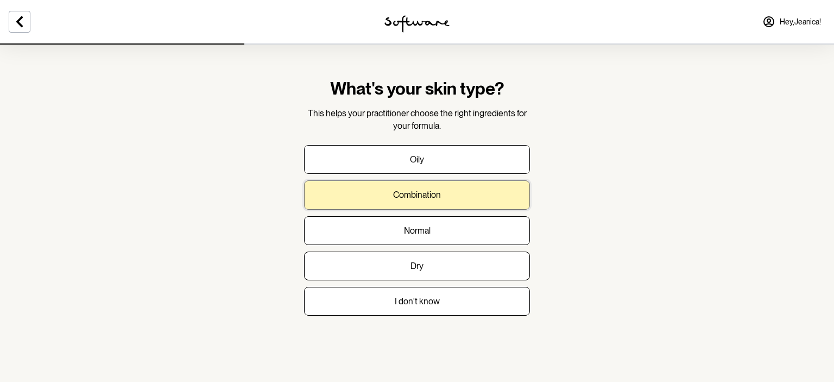
click at [443, 189] on button "Combination" at bounding box center [417, 194] width 226 height 29
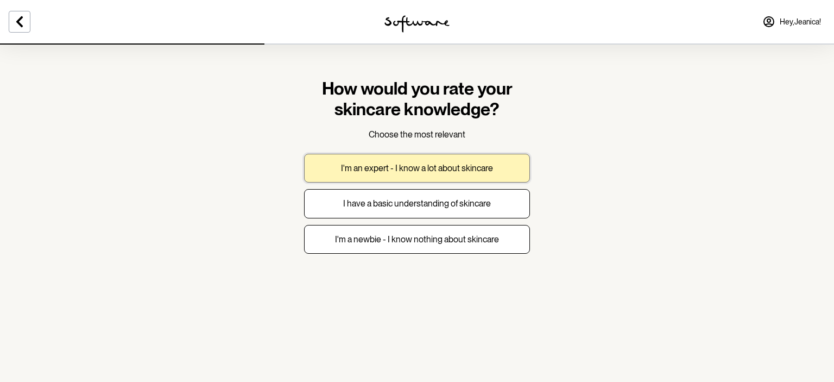
click at [440, 167] on p "I'm an expert - I know a lot about skincare" at bounding box center [417, 168] width 152 height 10
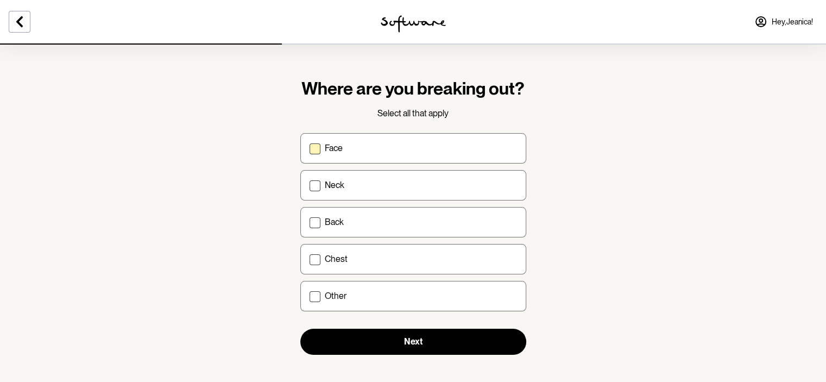
click at [434, 152] on div "Face" at bounding box center [421, 148] width 192 height 10
click at [310, 148] on input "Face" at bounding box center [309, 148] width 1 height 1
checkbox input "true"
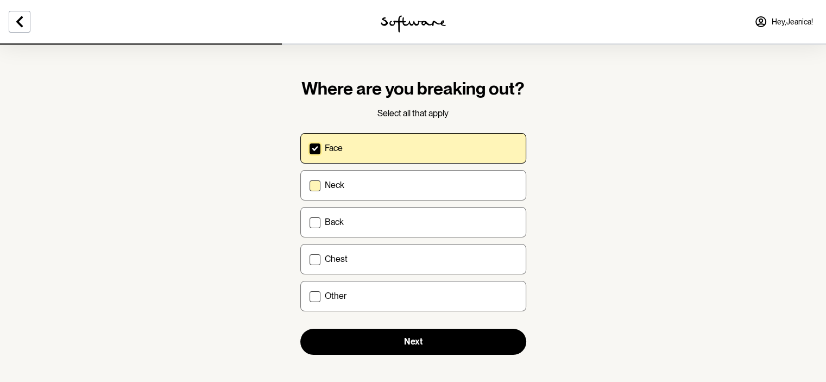
click at [439, 179] on label "Neck" at bounding box center [413, 185] width 226 height 30
click at [310, 185] on input "Neck" at bounding box center [309, 185] width 1 height 1
checkbox input "true"
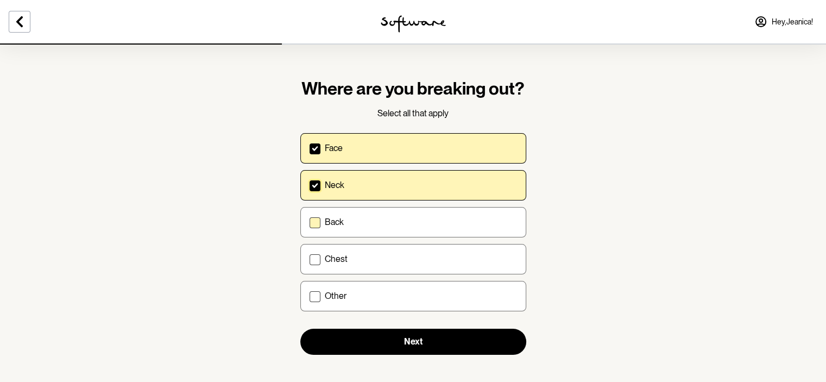
click at [439, 222] on div "Back" at bounding box center [421, 222] width 192 height 10
click at [310, 222] on input "Back" at bounding box center [309, 222] width 1 height 1
checkbox input "true"
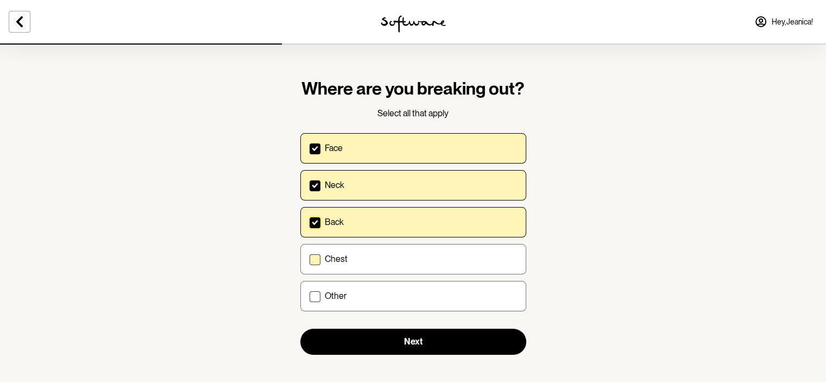
click at [432, 255] on div "Chest" at bounding box center [421, 259] width 192 height 10
click at [310, 258] on input "Chest" at bounding box center [309, 258] width 1 height 1
checkbox input "true"
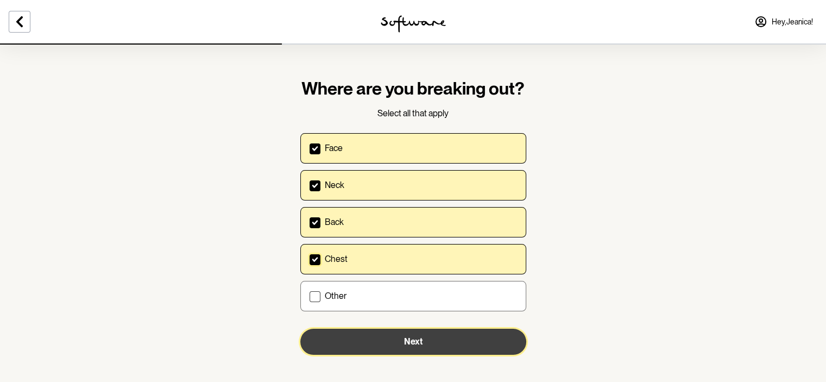
click at [433, 335] on button "Next" at bounding box center [413, 342] width 226 height 26
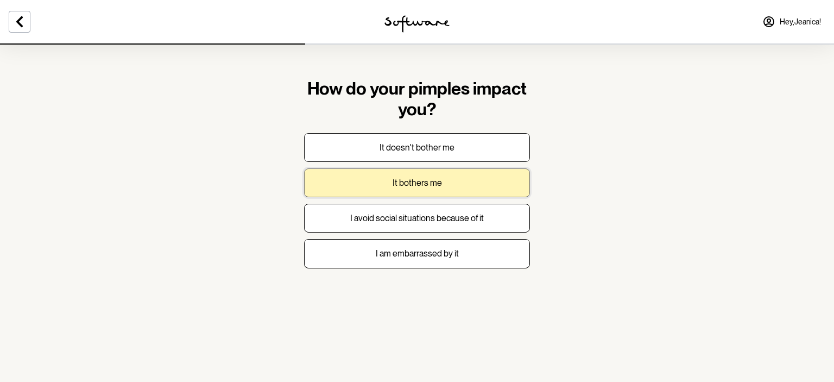
click at [458, 184] on button "It bothers me" at bounding box center [417, 182] width 226 height 29
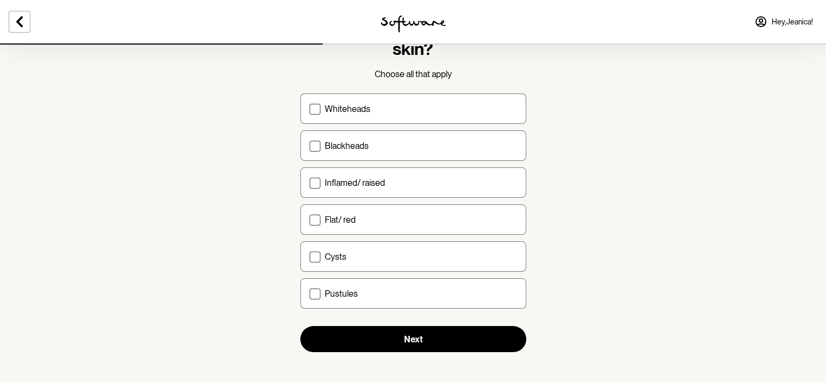
scroll to position [64, 0]
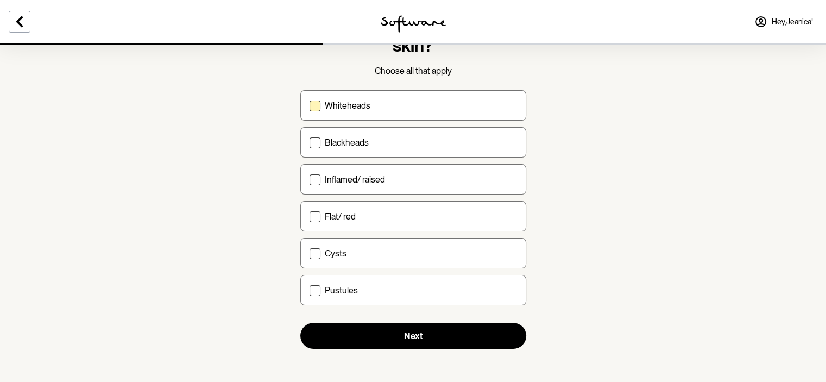
click at [363, 117] on label "Whiteheads" at bounding box center [413, 105] width 226 height 30
click at [310, 106] on input "Whiteheads" at bounding box center [309, 105] width 1 height 1
checkbox input "true"
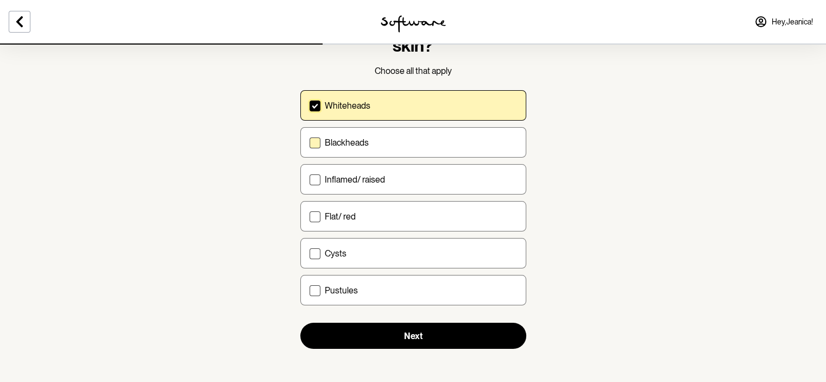
click at [365, 152] on label "Blackheads" at bounding box center [413, 142] width 226 height 30
click at [310, 143] on input "Blackheads" at bounding box center [309, 142] width 1 height 1
checkbox input "true"
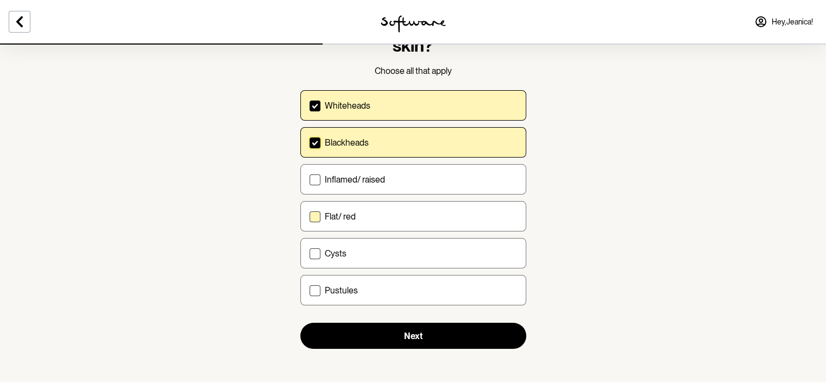
click at [369, 221] on label "Flat/ red" at bounding box center [413, 216] width 226 height 30
click at [310, 217] on input "Flat/ red" at bounding box center [309, 216] width 1 height 1
checkbox input "true"
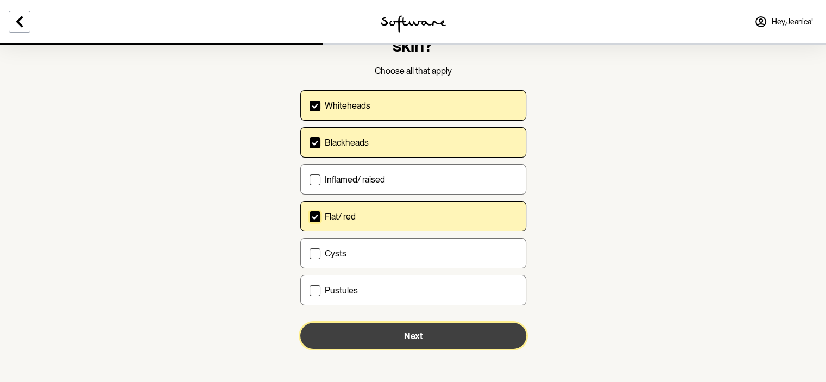
click at [394, 332] on button "Next" at bounding box center [413, 336] width 226 height 26
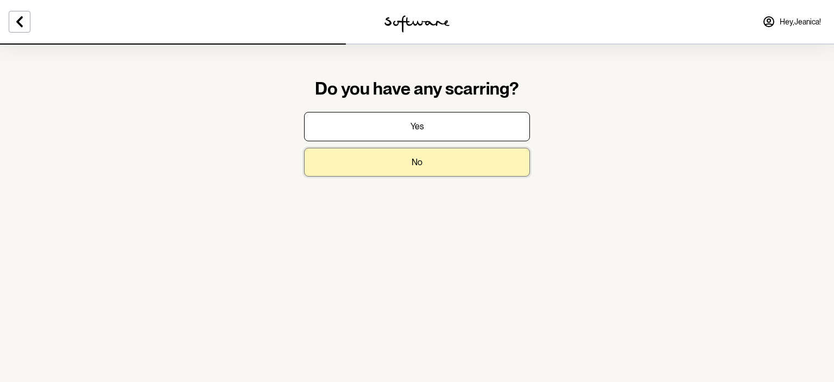
click at [397, 171] on button "No" at bounding box center [417, 162] width 226 height 29
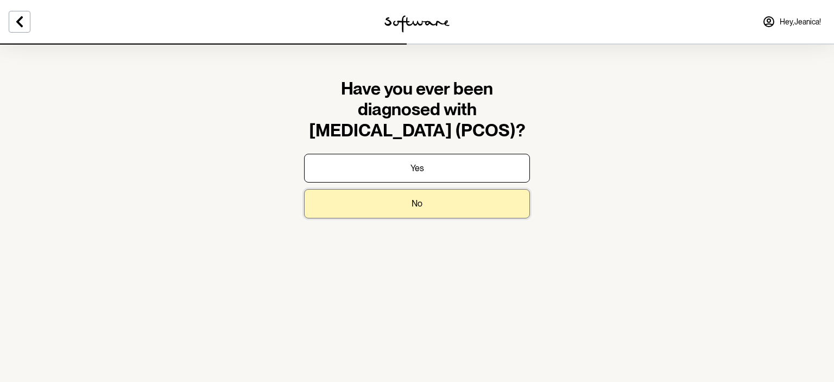
click at [395, 201] on button "No" at bounding box center [417, 203] width 226 height 29
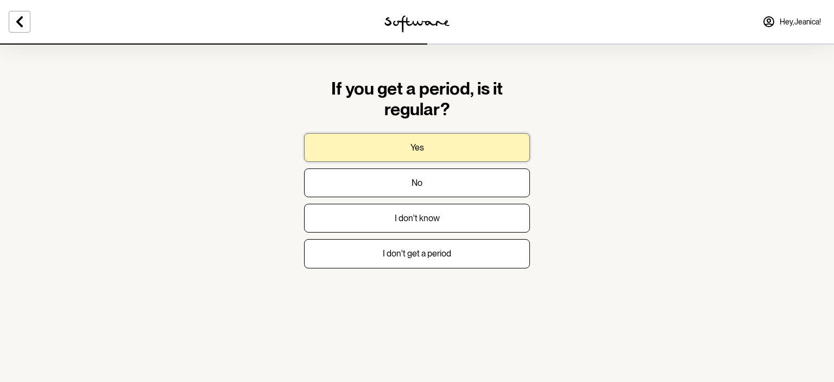
click at [389, 148] on button "Yes" at bounding box center [417, 147] width 226 height 29
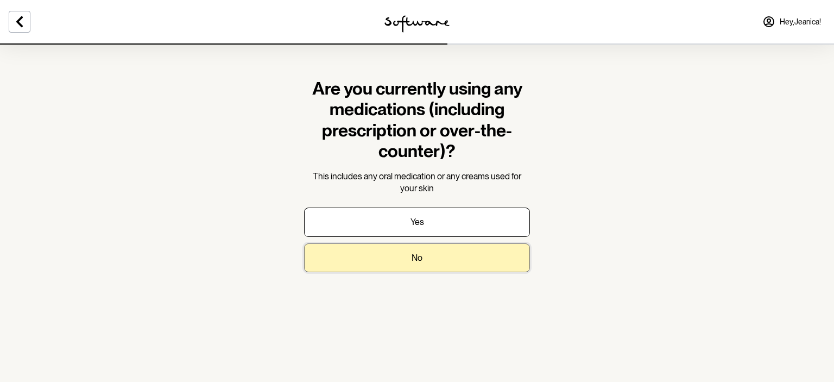
click at [399, 247] on button "No" at bounding box center [417, 257] width 226 height 29
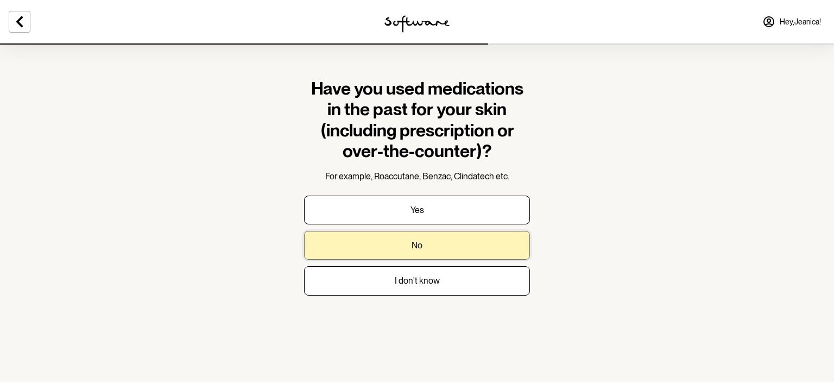
click at [406, 249] on button "No" at bounding box center [417, 245] width 226 height 29
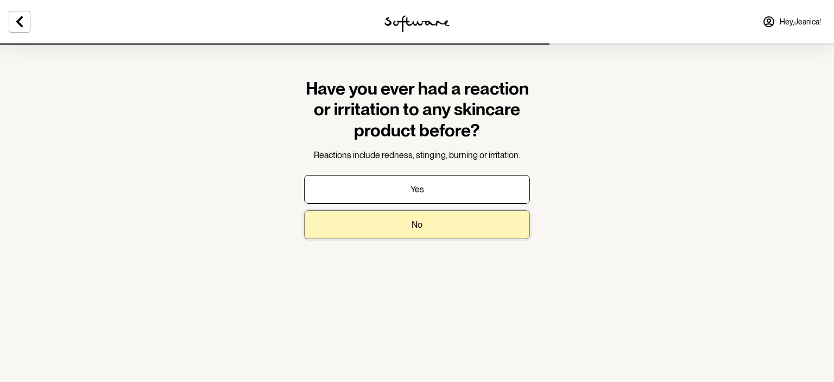
click at [405, 223] on button "No" at bounding box center [417, 224] width 226 height 29
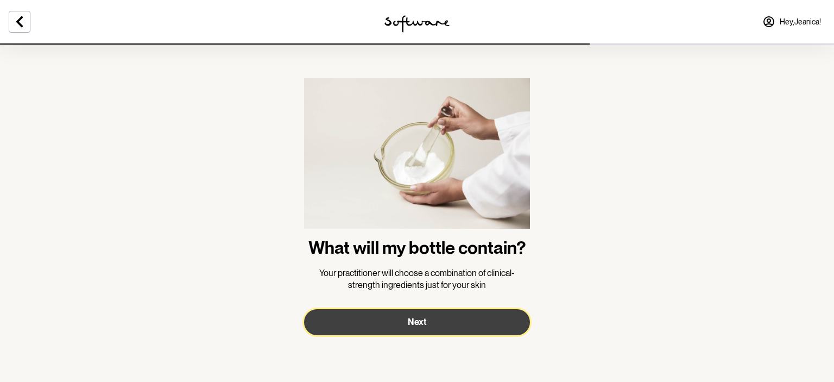
click at [419, 330] on button "Next" at bounding box center [417, 322] width 226 height 26
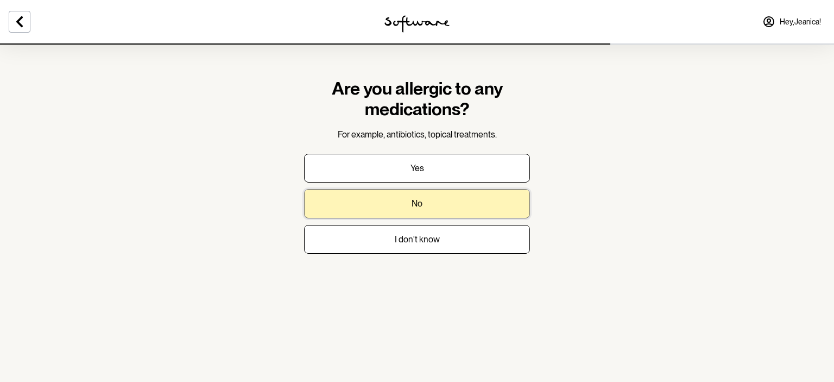
click at [396, 198] on button "No" at bounding box center [417, 203] width 226 height 29
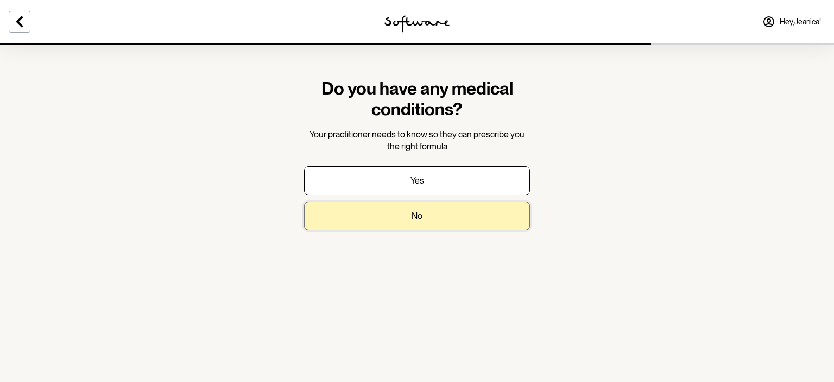
click at [398, 217] on button "No" at bounding box center [417, 215] width 226 height 29
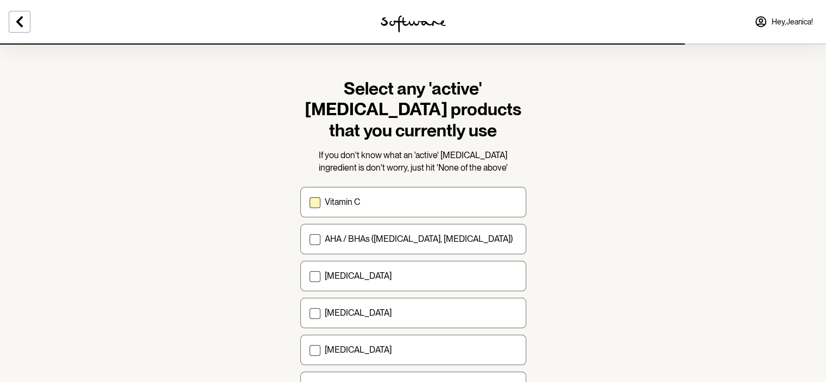
scroll to position [134, 0]
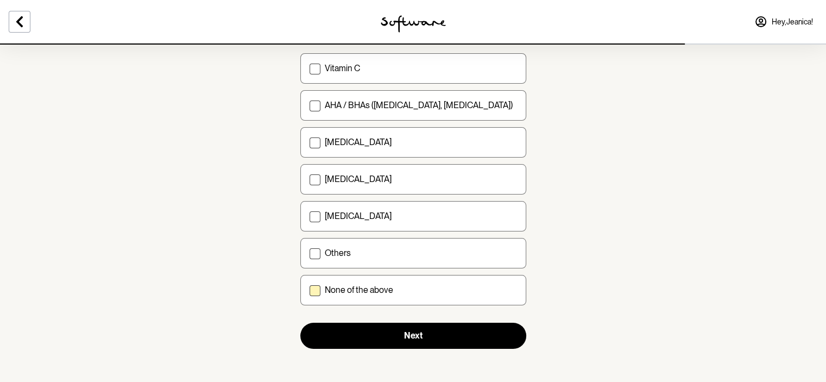
click at [393, 288] on div "None of the above" at bounding box center [421, 290] width 192 height 10
click at [310, 290] on input "None of the above" at bounding box center [309, 290] width 1 height 1
checkbox input "true"
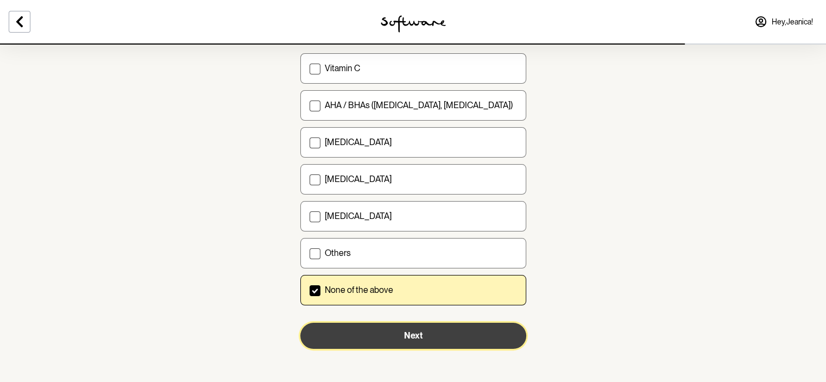
click at [396, 334] on button "Next" at bounding box center [413, 336] width 226 height 26
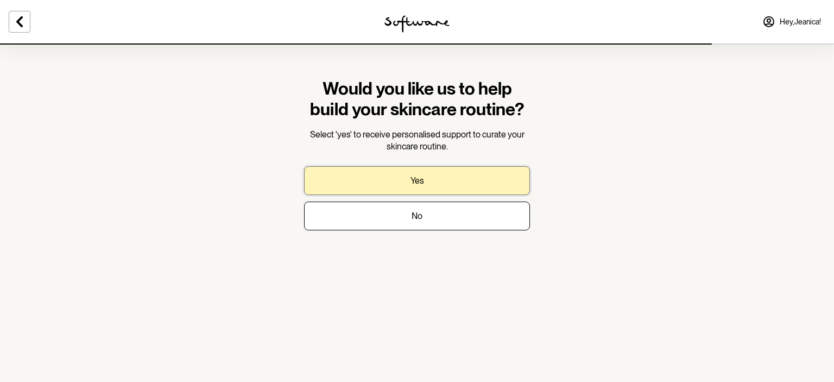
click at [417, 179] on p "Yes" at bounding box center [418, 180] width 14 height 10
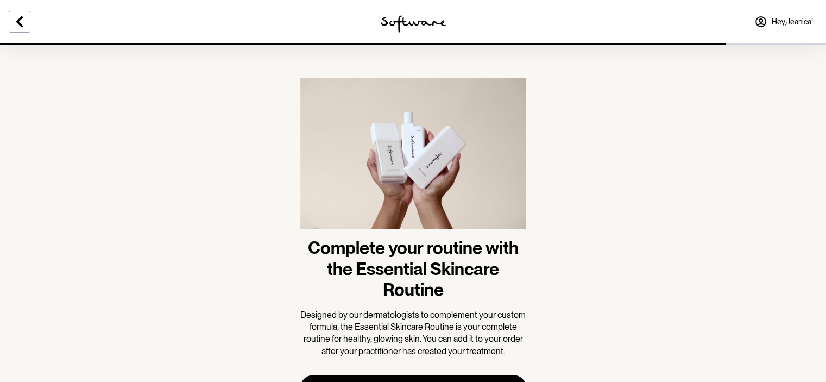
scroll to position [54, 0]
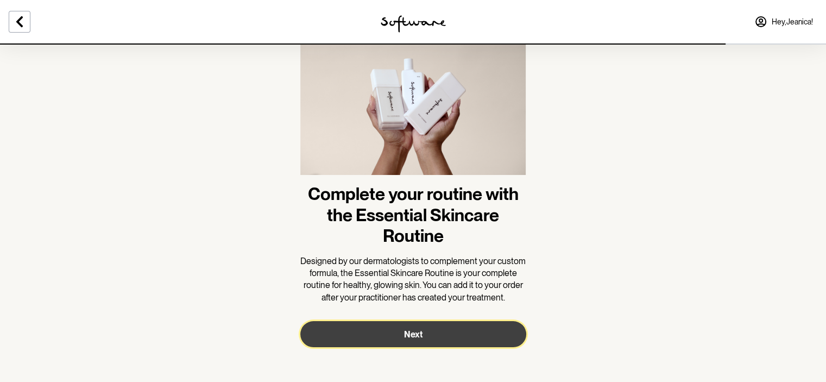
click at [426, 344] on button "Next" at bounding box center [413, 334] width 226 height 26
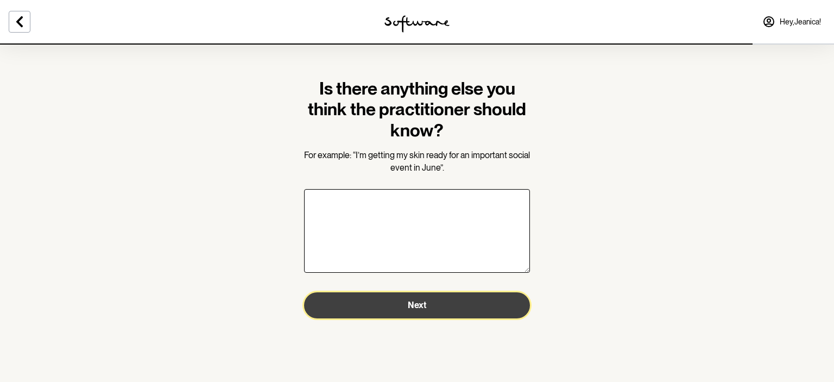
click at [421, 307] on span "Next" at bounding box center [417, 305] width 18 height 10
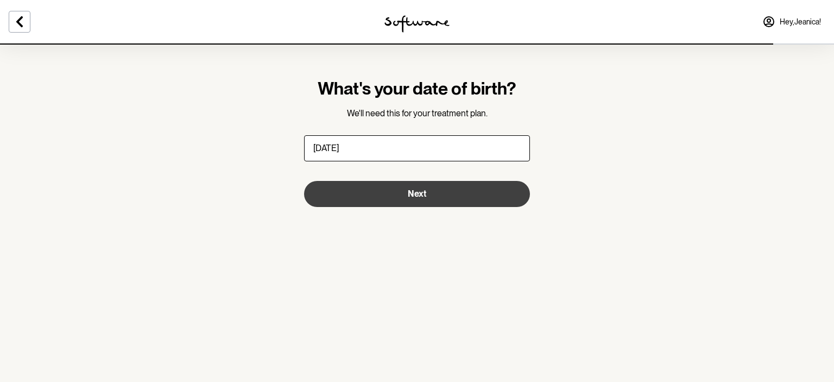
type input "12/08/2011"
click at [383, 196] on button "Next" at bounding box center [417, 194] width 226 height 26
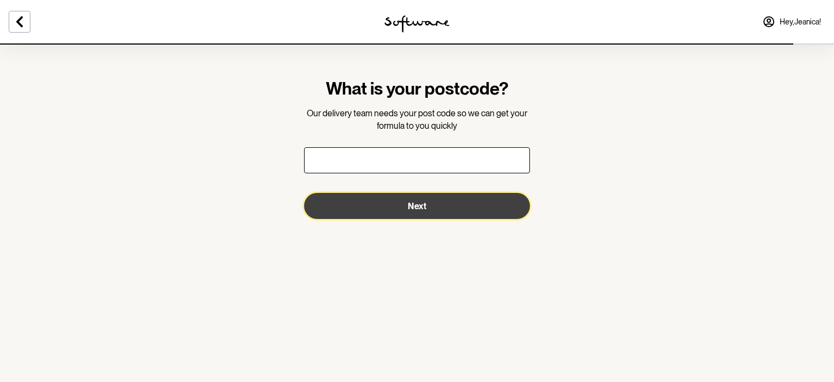
click at [383, 196] on button "Next" at bounding box center [417, 206] width 226 height 26
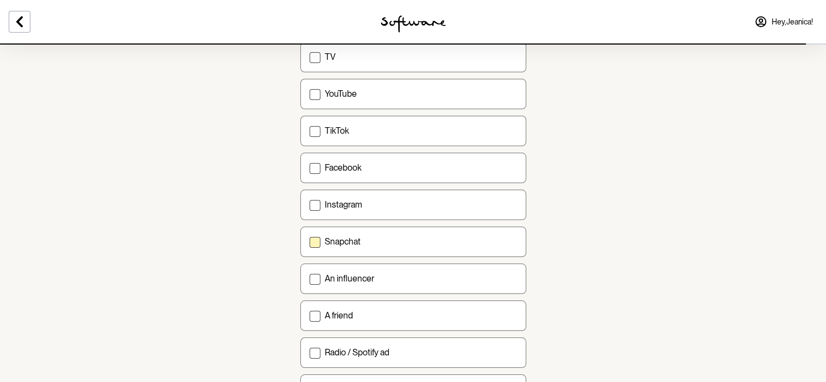
scroll to position [150, 0]
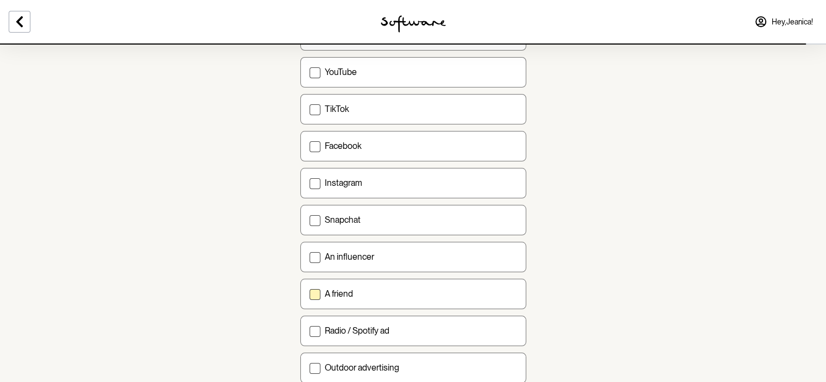
click at [411, 288] on div "A friend" at bounding box center [421, 293] width 192 height 10
click at [310, 293] on input "A friend" at bounding box center [309, 293] width 1 height 1
checkbox input "true"
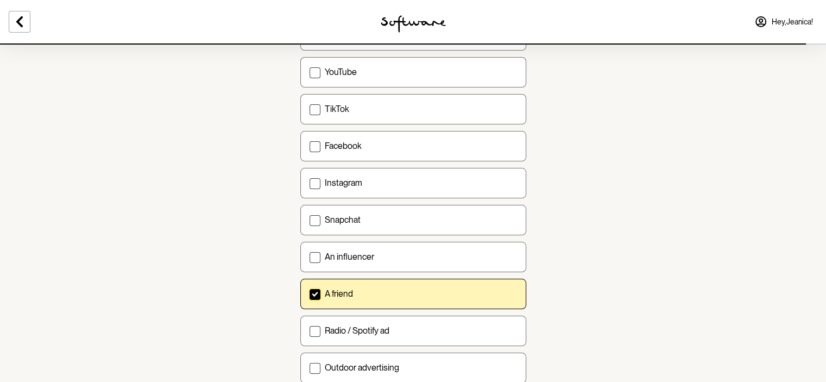
scroll to position [374, 0]
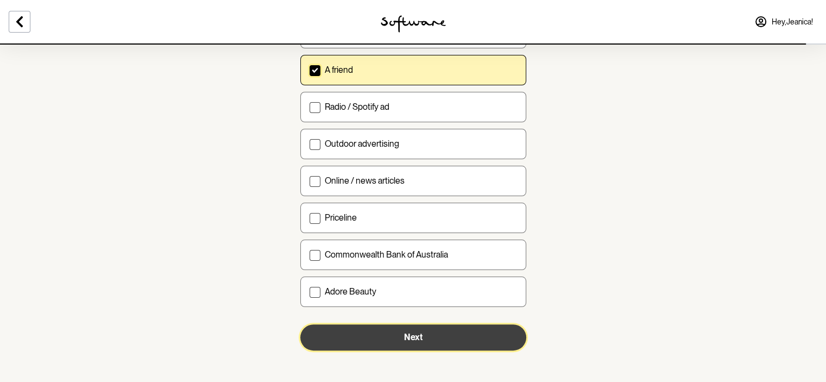
click at [394, 325] on button "Next" at bounding box center [413, 337] width 226 height 26
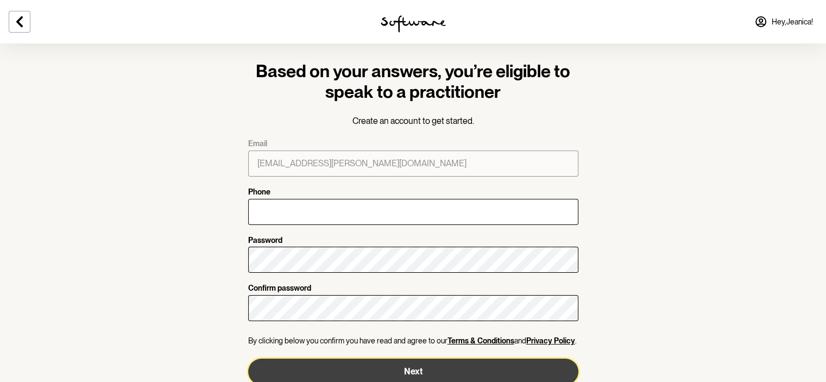
click at [387, 368] on button "Next" at bounding box center [413, 371] width 330 height 26
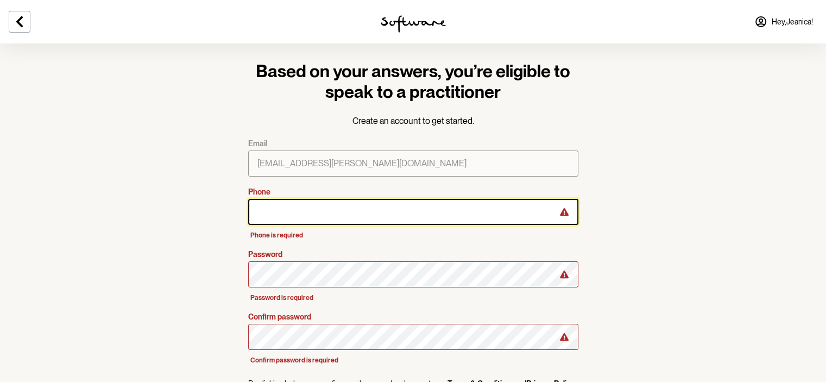
scroll to position [63, 0]
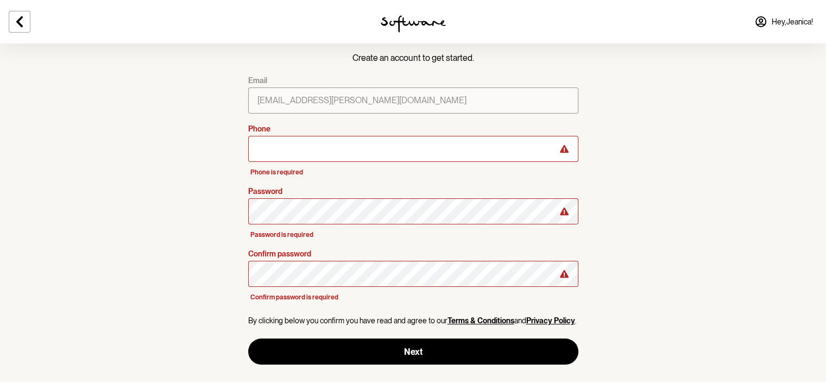
click at [371, 299] on div "Confirm password is required" at bounding box center [413, 297] width 330 height 12
click at [767, 17] on link "Hey, Jeanica !" at bounding box center [784, 22] width 72 height 26
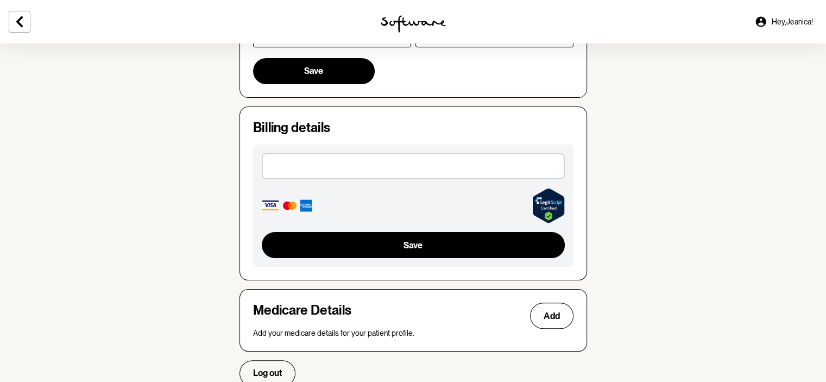
scroll to position [603, 0]
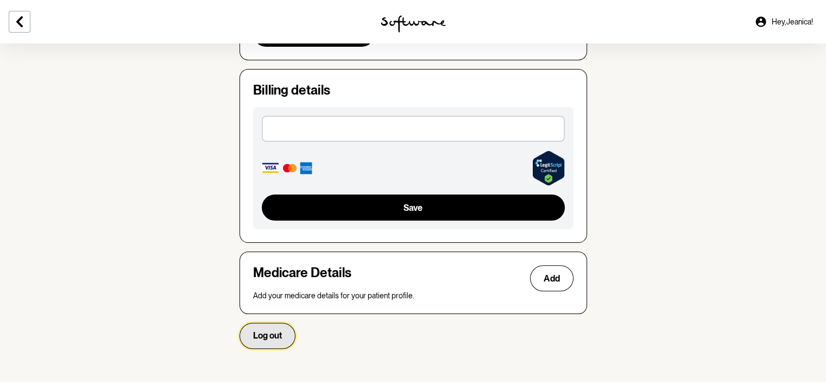
click at [250, 330] on button "Log out" at bounding box center [267, 336] width 56 height 26
